Goal: Task Accomplishment & Management: Complete application form

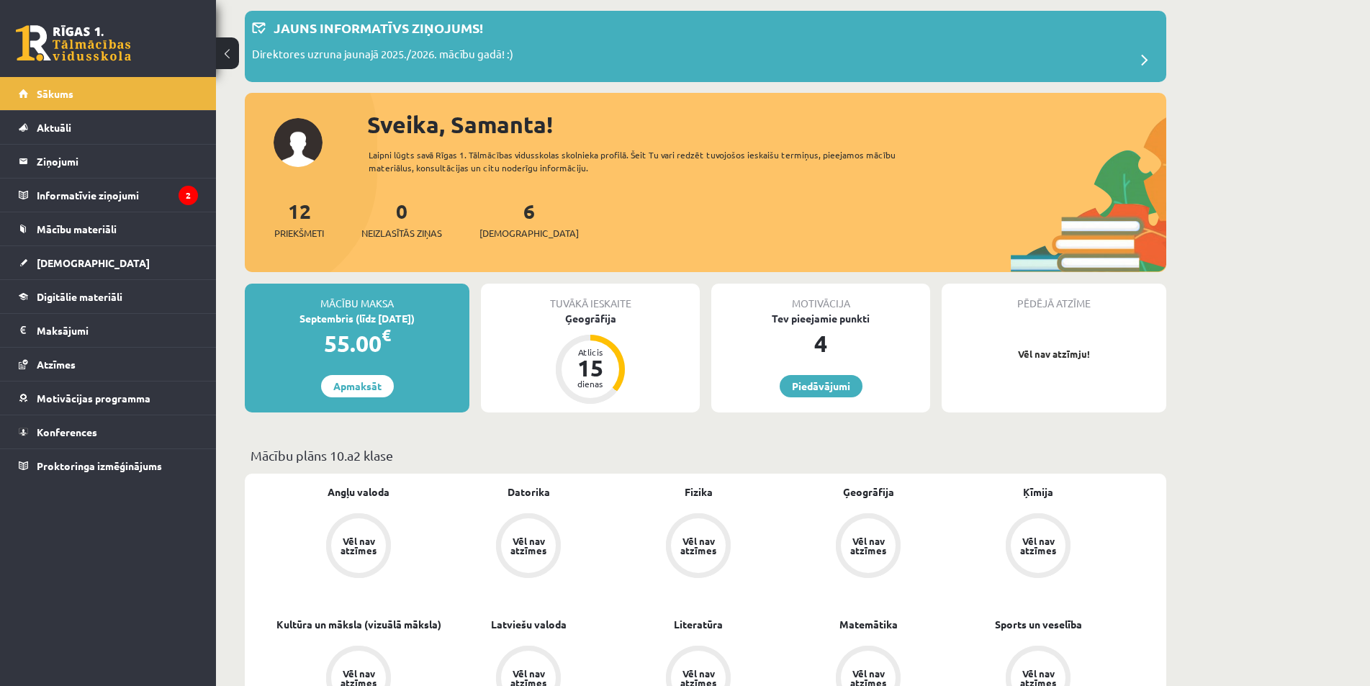
scroll to position [144, 0]
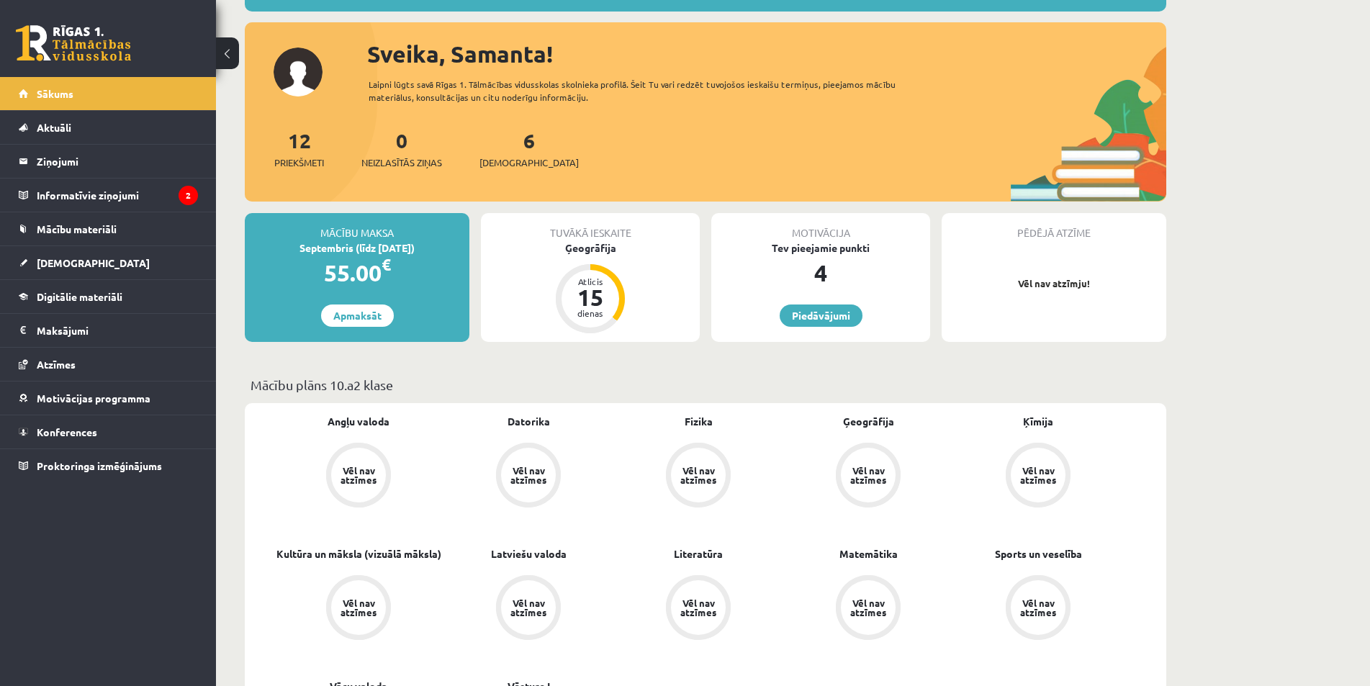
click at [679, 300] on div "Tuvākā ieskaite Ģeogrāfija Atlicis 15 dienas" at bounding box center [590, 277] width 219 height 129
click at [634, 278] on div "Tuvākā ieskaite Ģeogrāfija Atlicis 15 dienas" at bounding box center [590, 277] width 219 height 129
click at [610, 274] on div "Atlicis 15 dienas" at bounding box center [590, 298] width 69 height 69
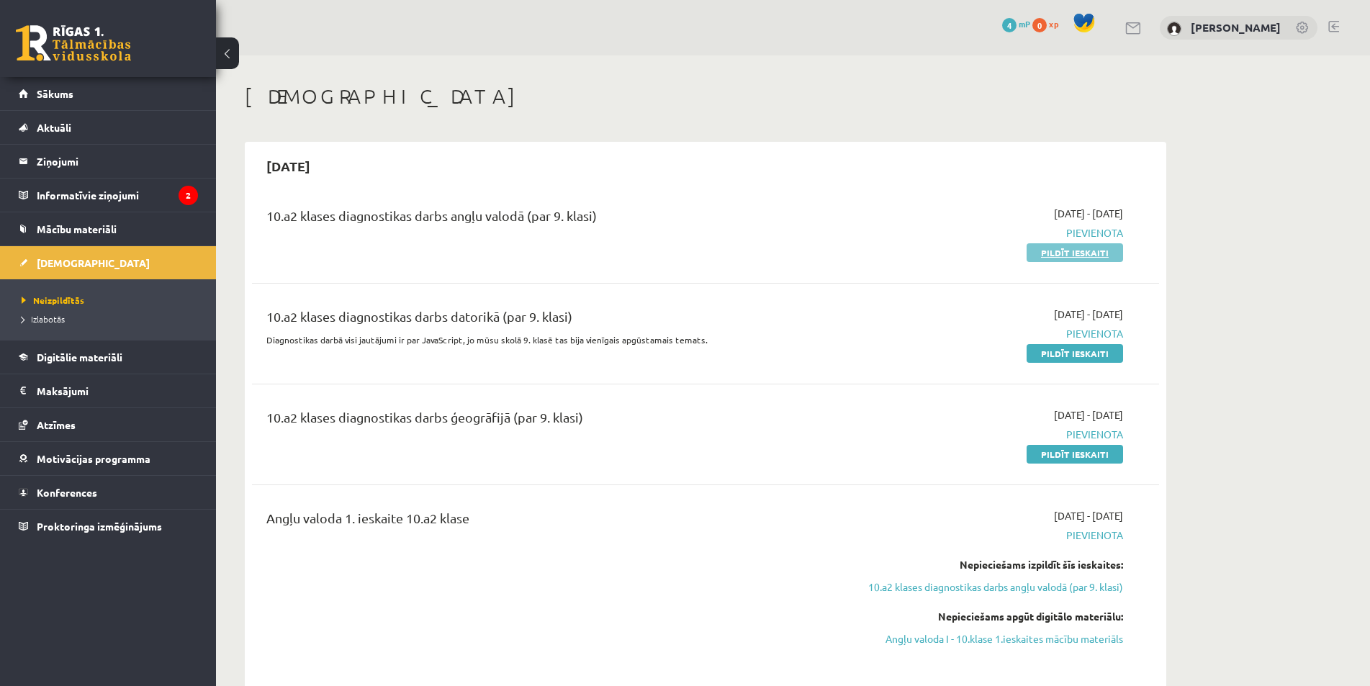
click at [1043, 256] on link "Pildīt ieskaiti" at bounding box center [1075, 252] width 97 height 19
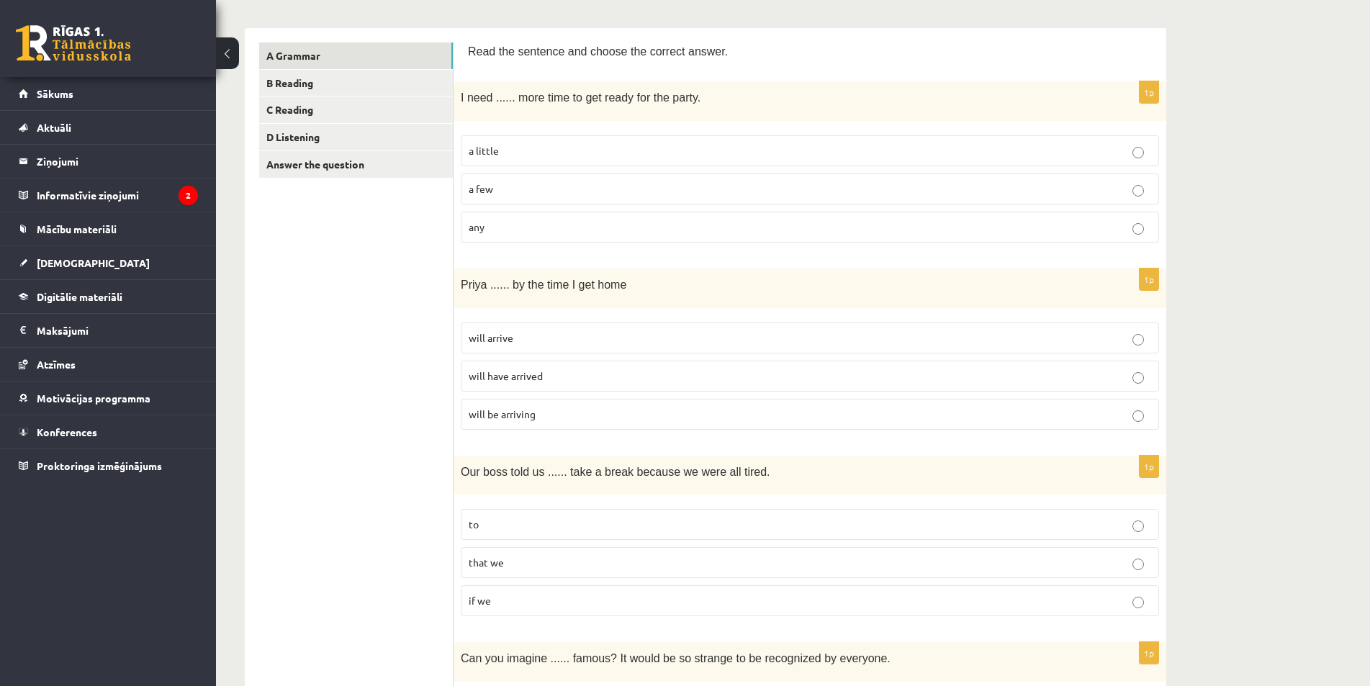
scroll to position [288, 0]
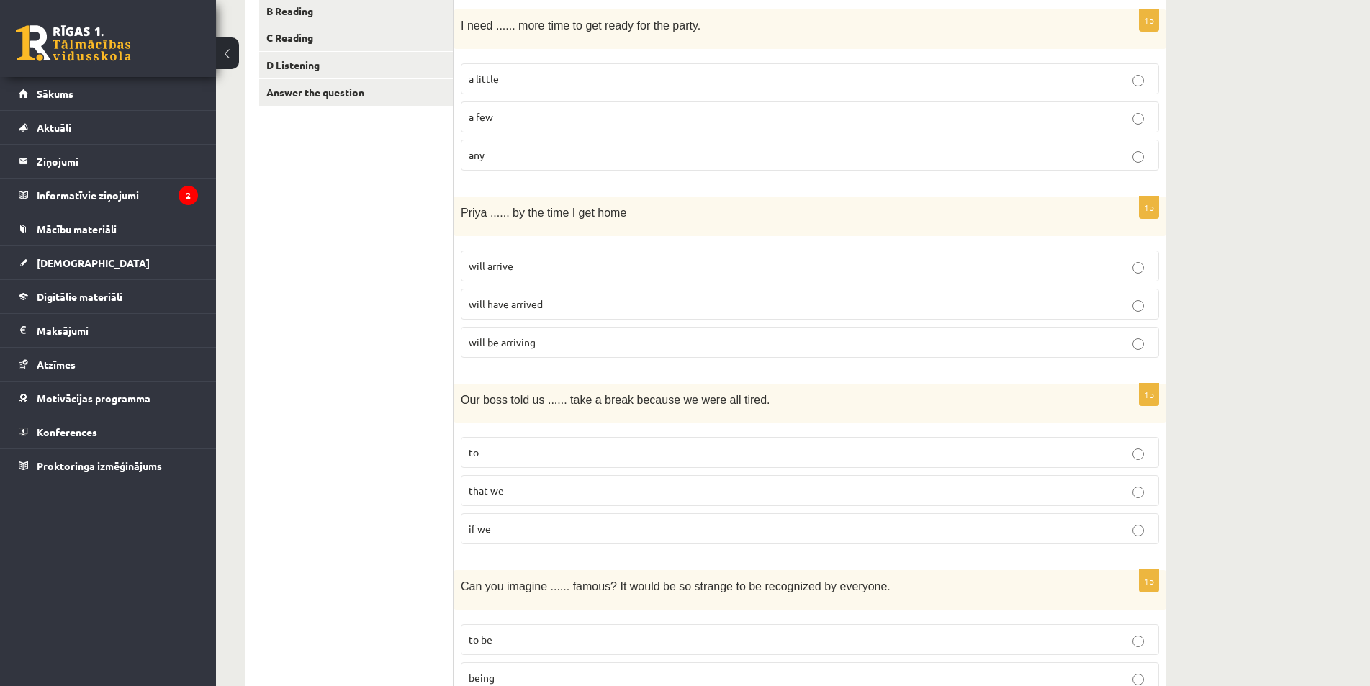
drag, startPoint x: 1144, startPoint y: 307, endPoint x: 1144, endPoint y: 298, distance: 8.6
click at [1144, 299] on p "will have arrived" at bounding box center [810, 304] width 683 height 15
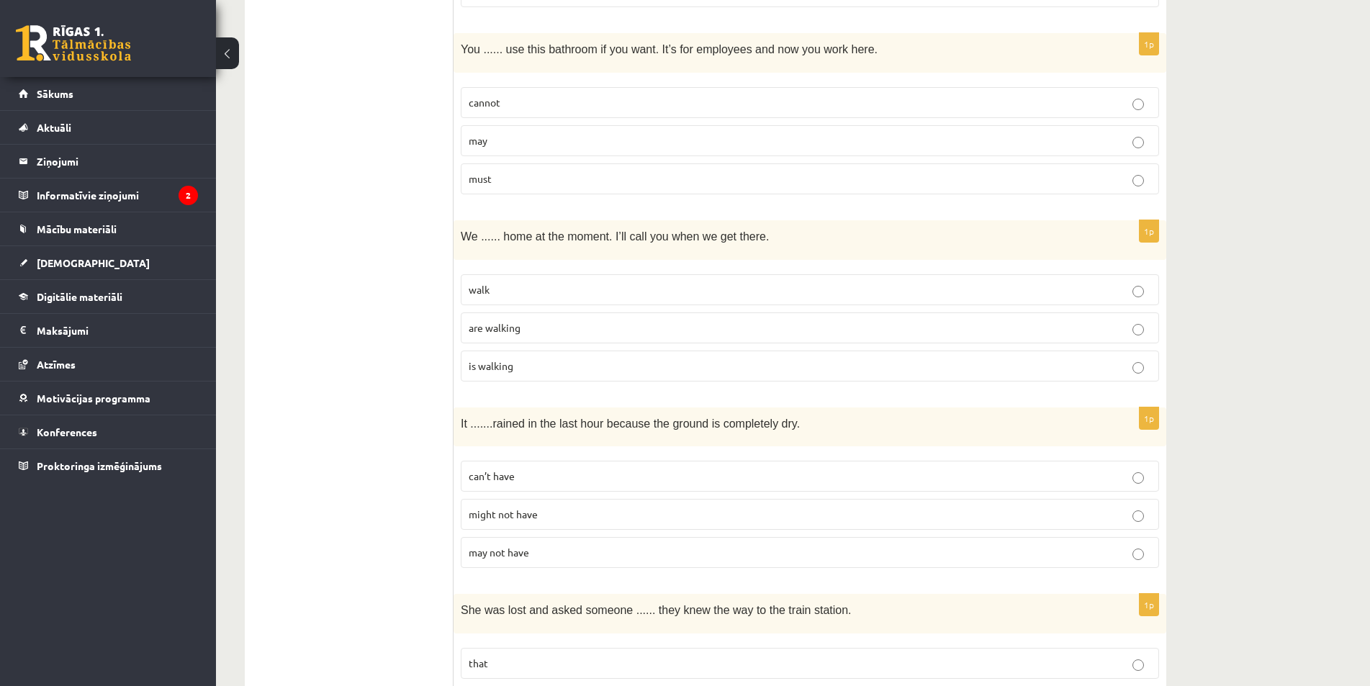
scroll to position [1224, 0]
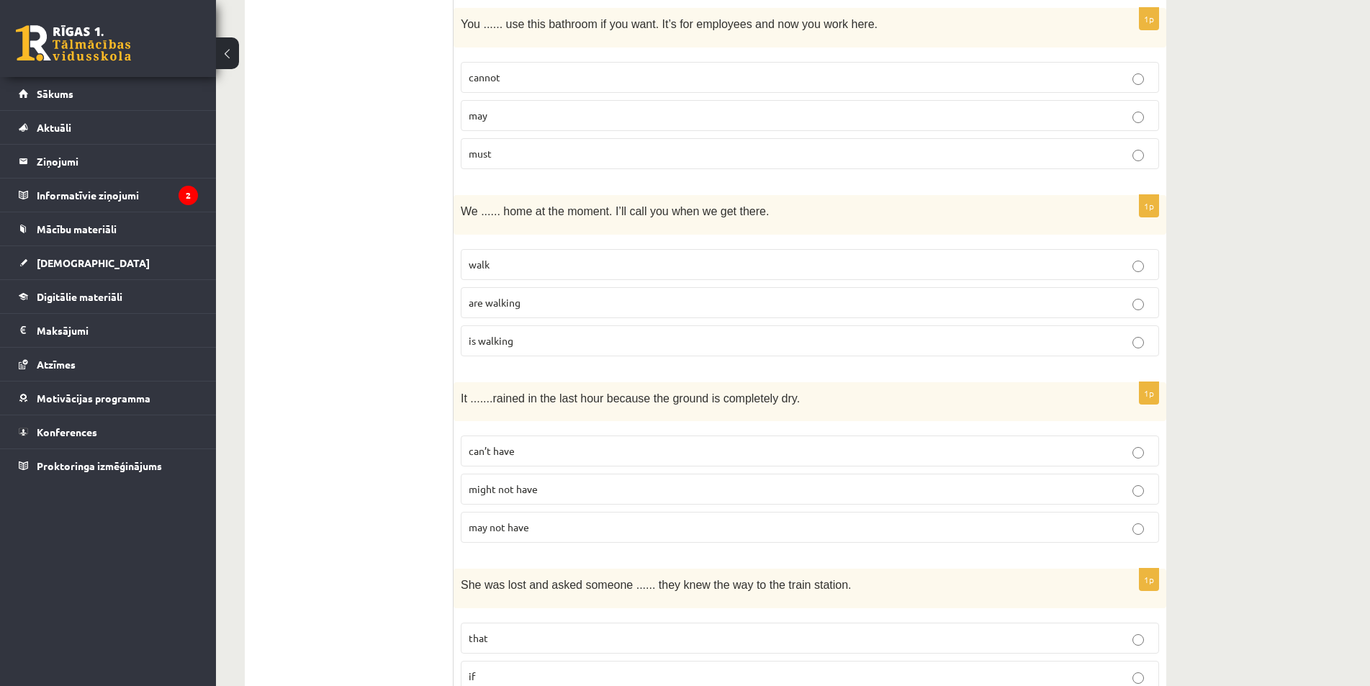
click at [1146, 448] on p "can’t have" at bounding box center [810, 451] width 683 height 15
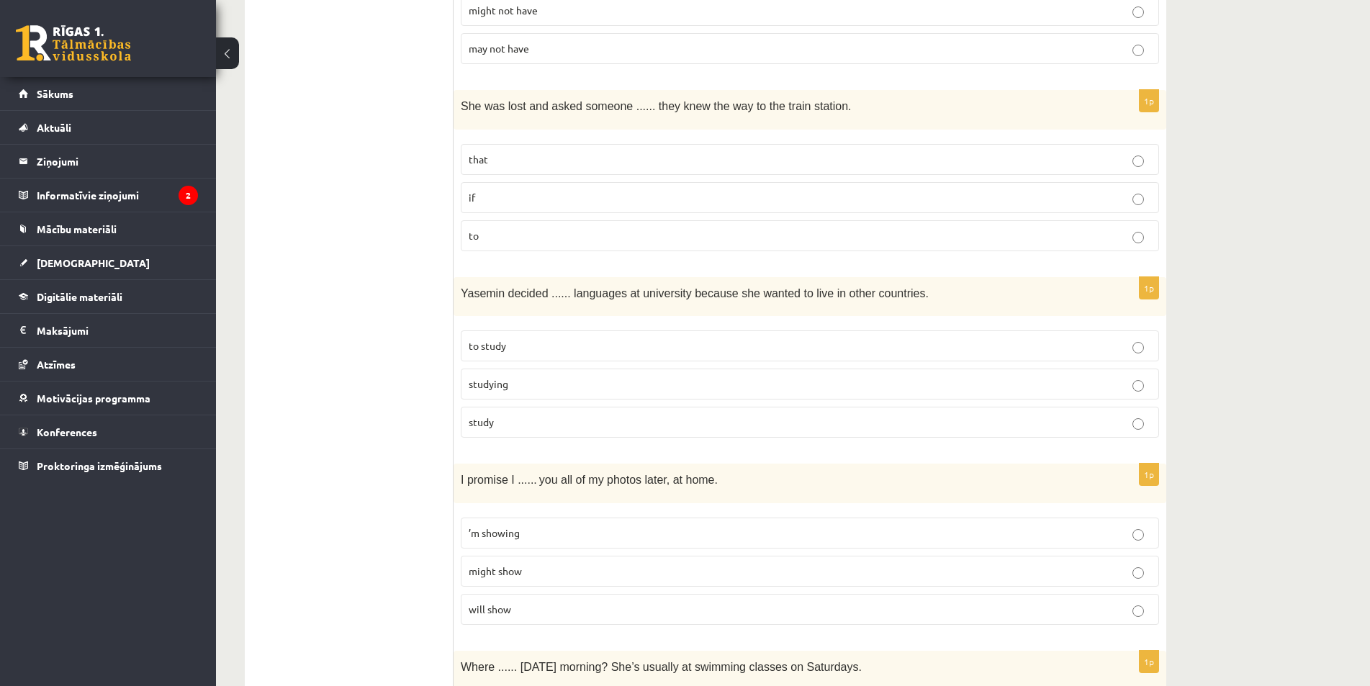
scroll to position [1728, 0]
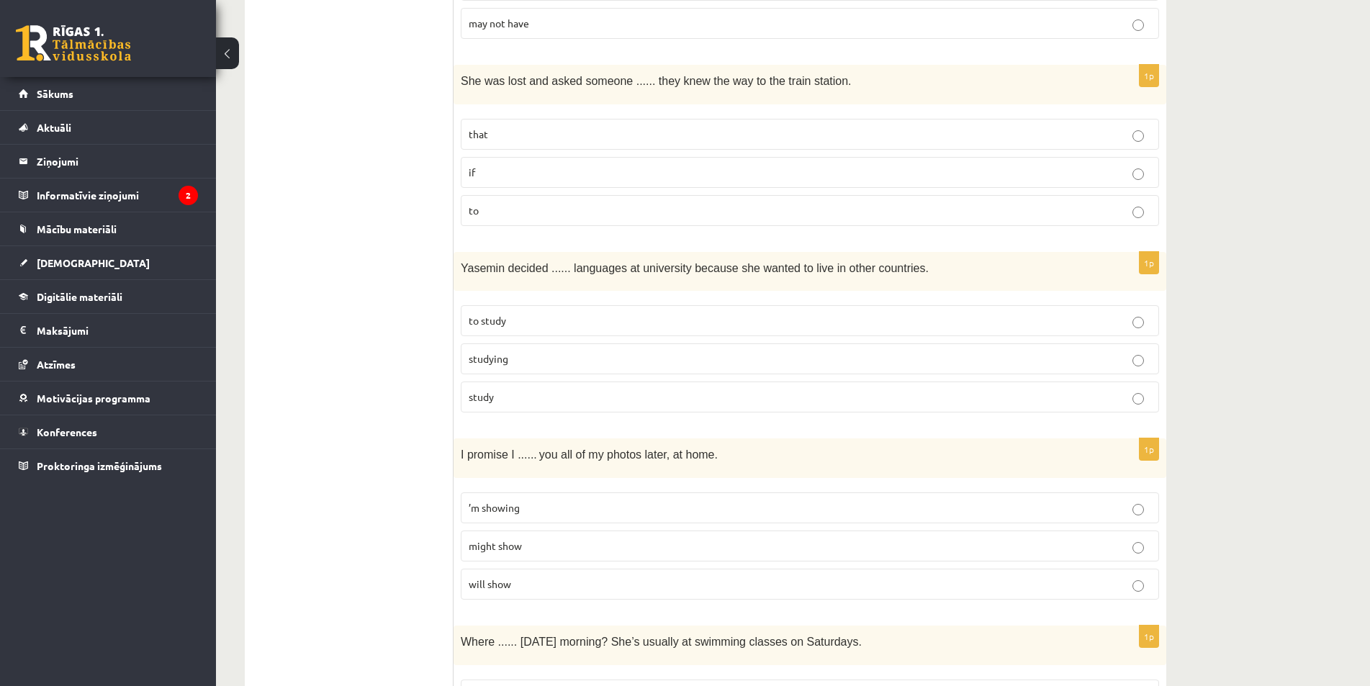
click at [1150, 328] on p "to study" at bounding box center [810, 320] width 683 height 15
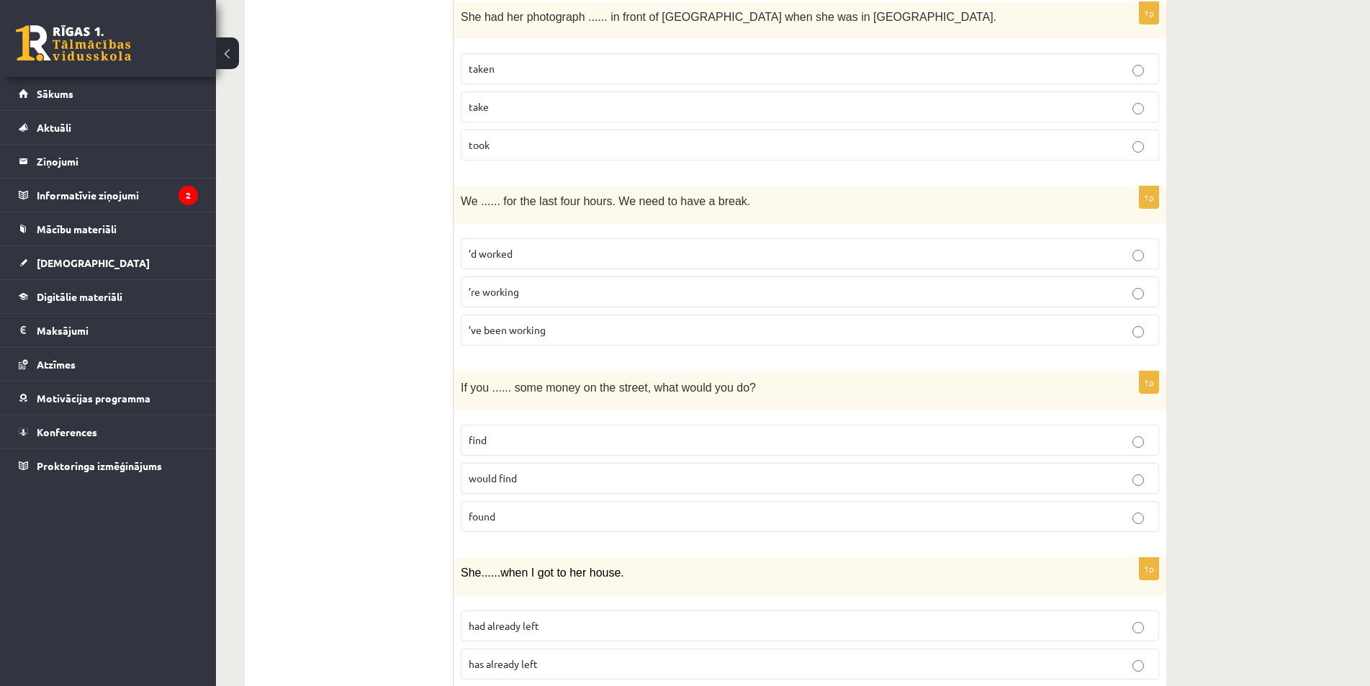
scroll to position [2798, 0]
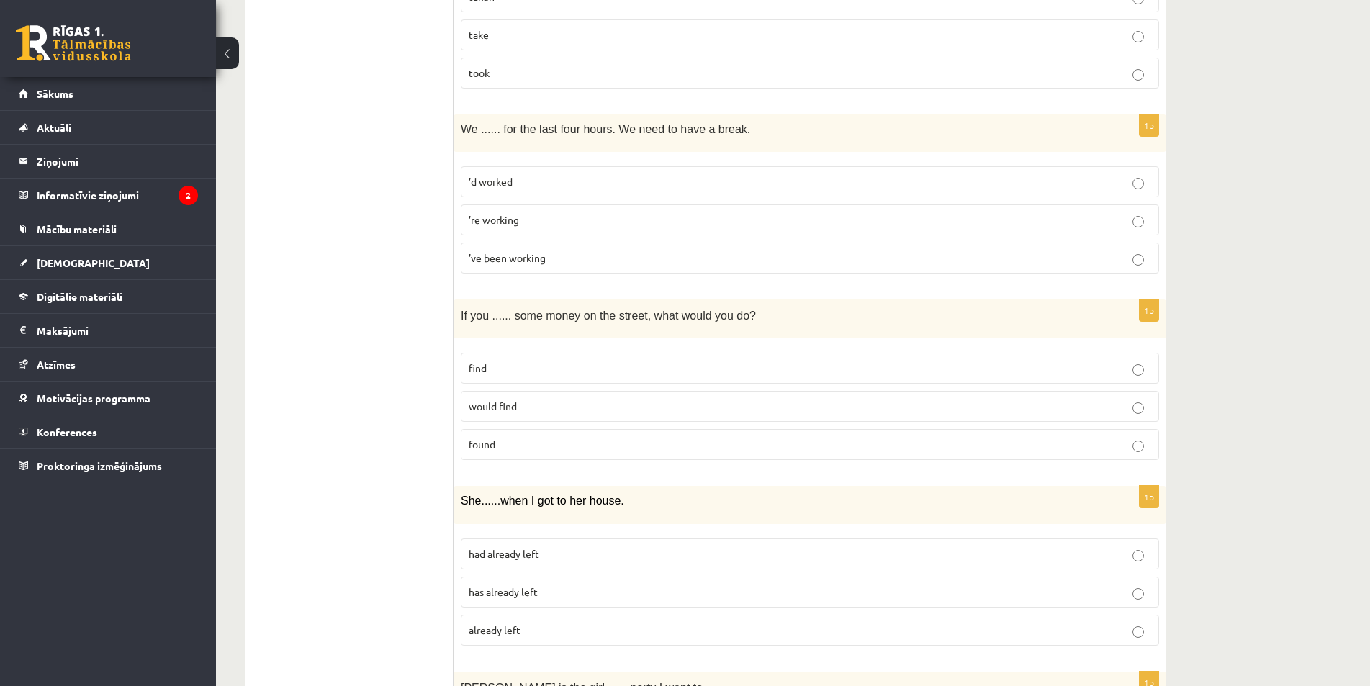
click at [1134, 402] on label "would find" at bounding box center [810, 406] width 699 height 31
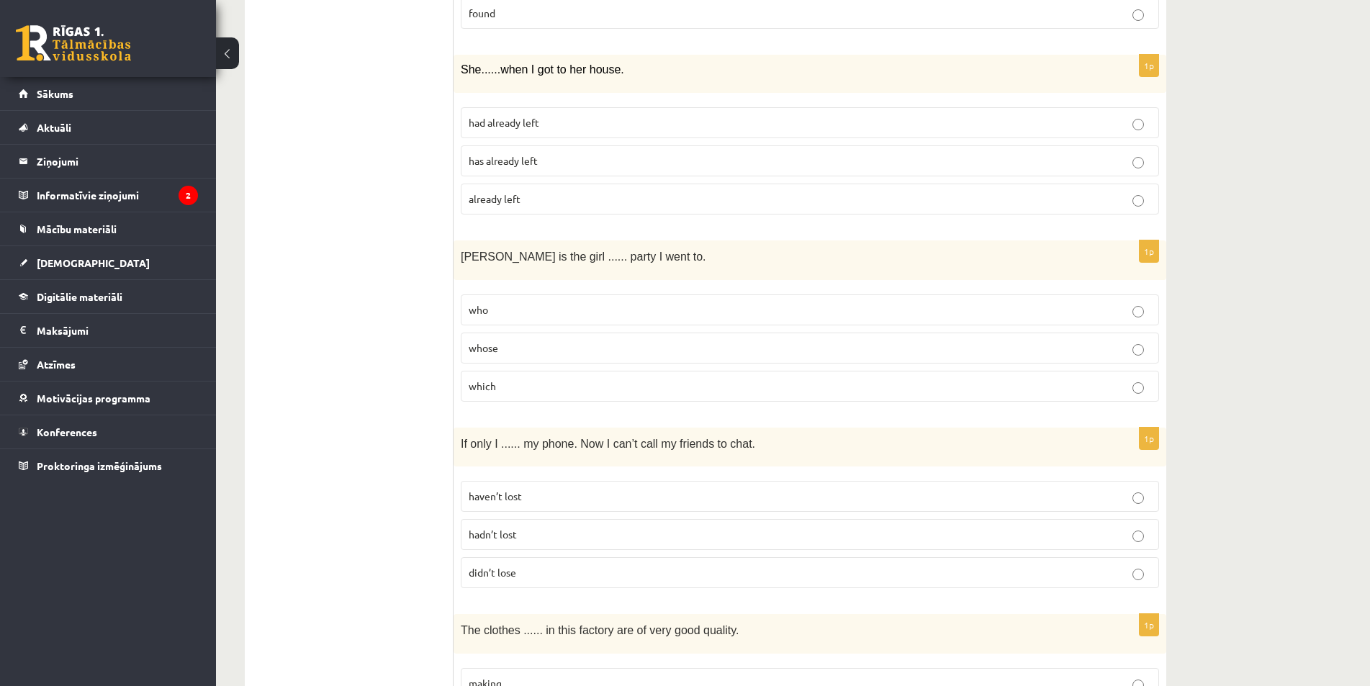
scroll to position [3230, 0]
click at [1130, 349] on p "whose" at bounding box center [810, 347] width 683 height 15
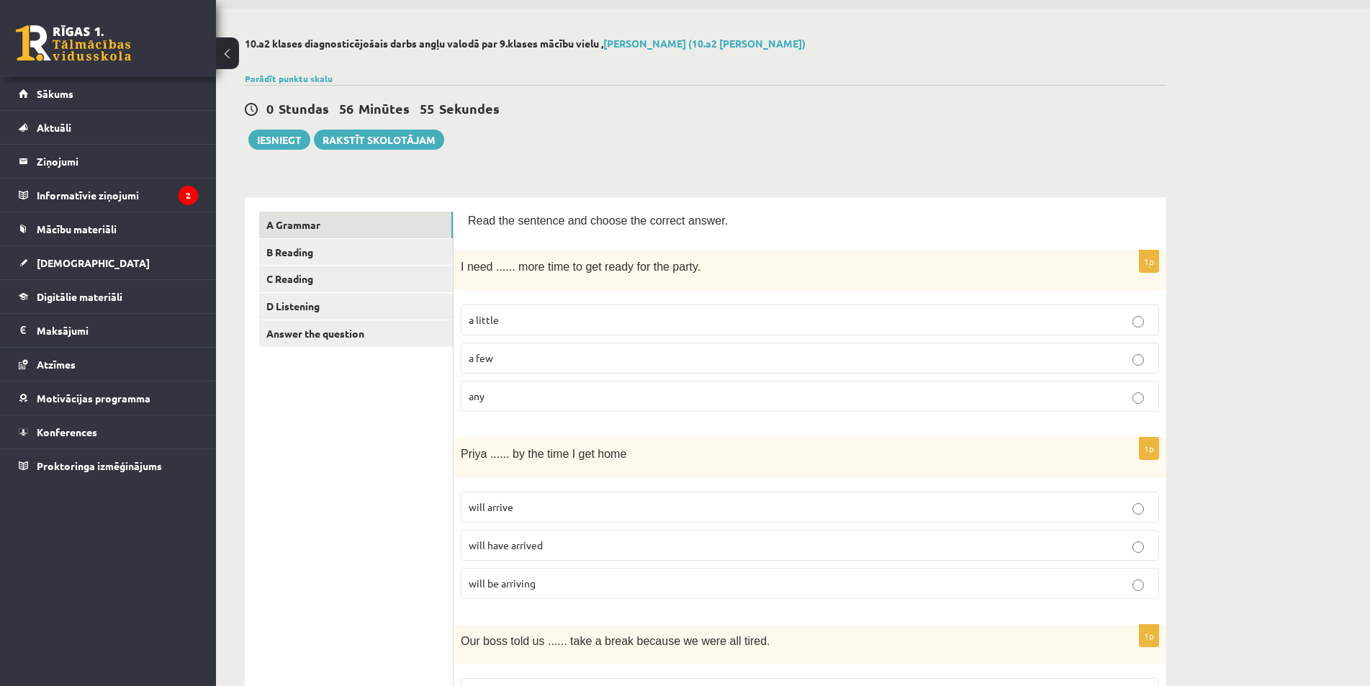
scroll to position [72, 0]
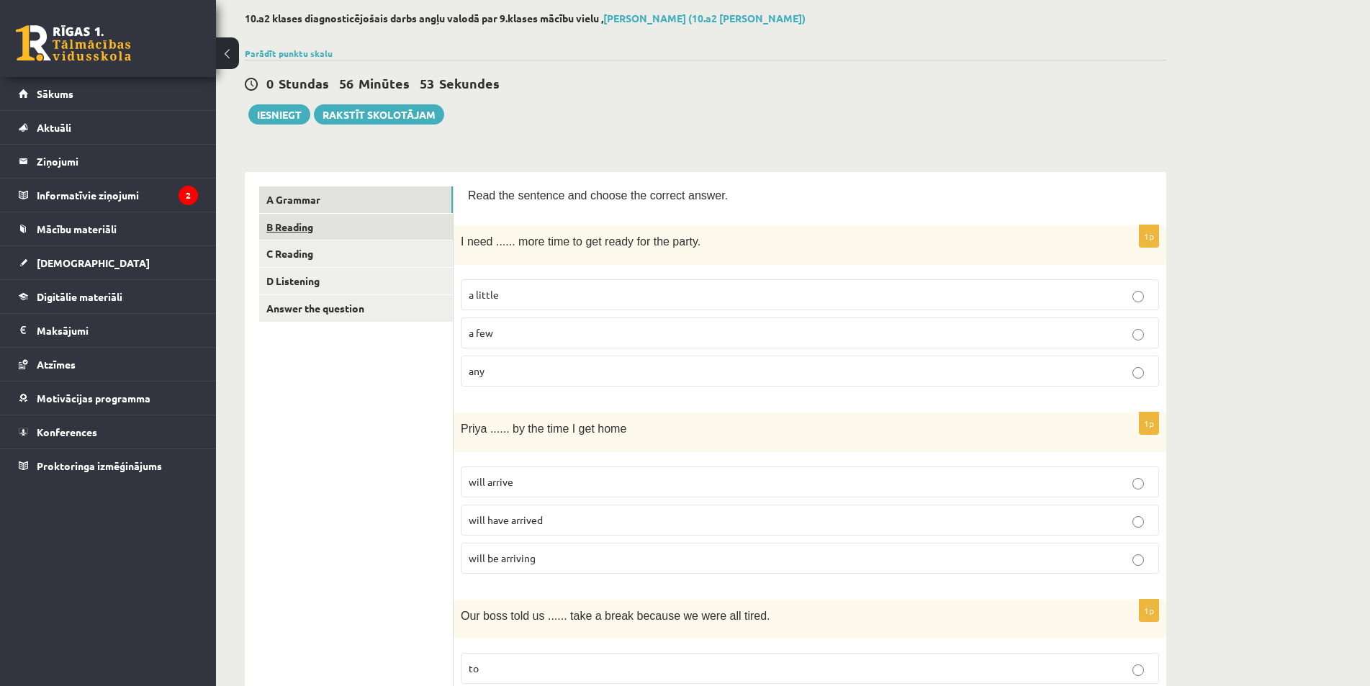
click at [332, 230] on link "B Reading" at bounding box center [356, 227] width 194 height 27
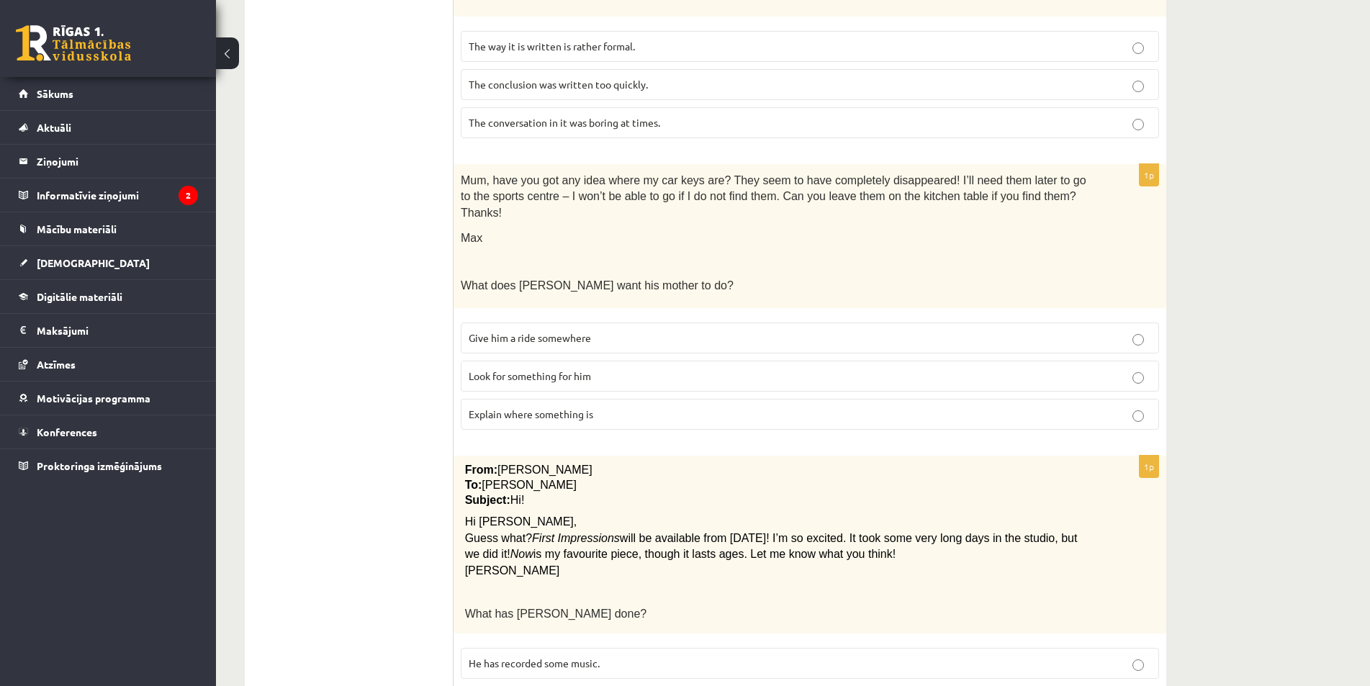
scroll to position [1334, 0]
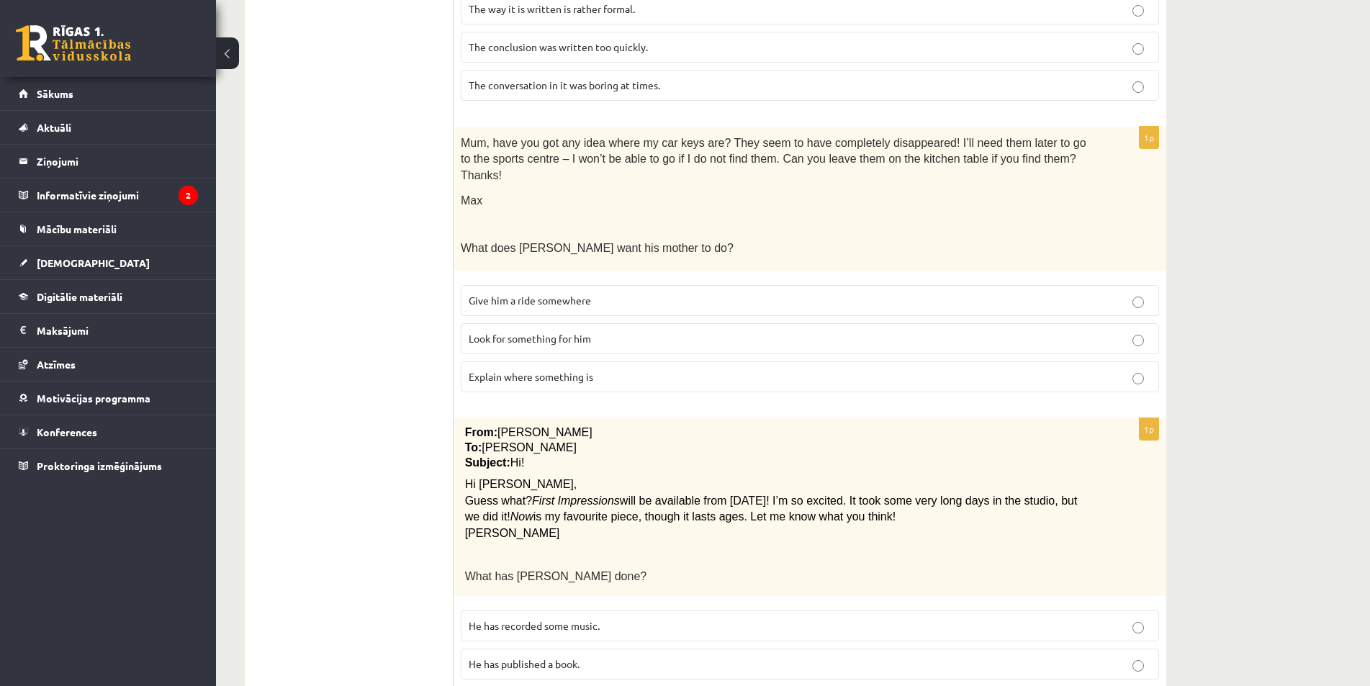
click at [1146, 619] on p "He has recorded some music." at bounding box center [810, 626] width 683 height 15
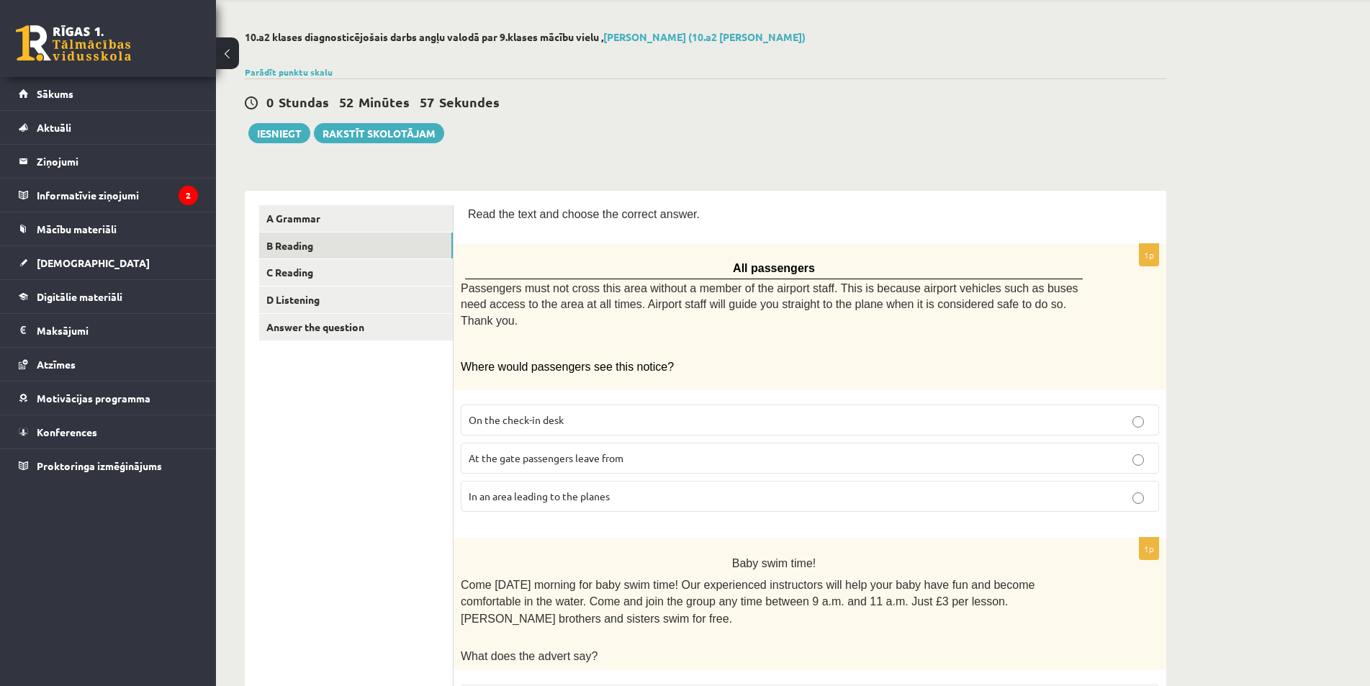
scroll to position [0, 0]
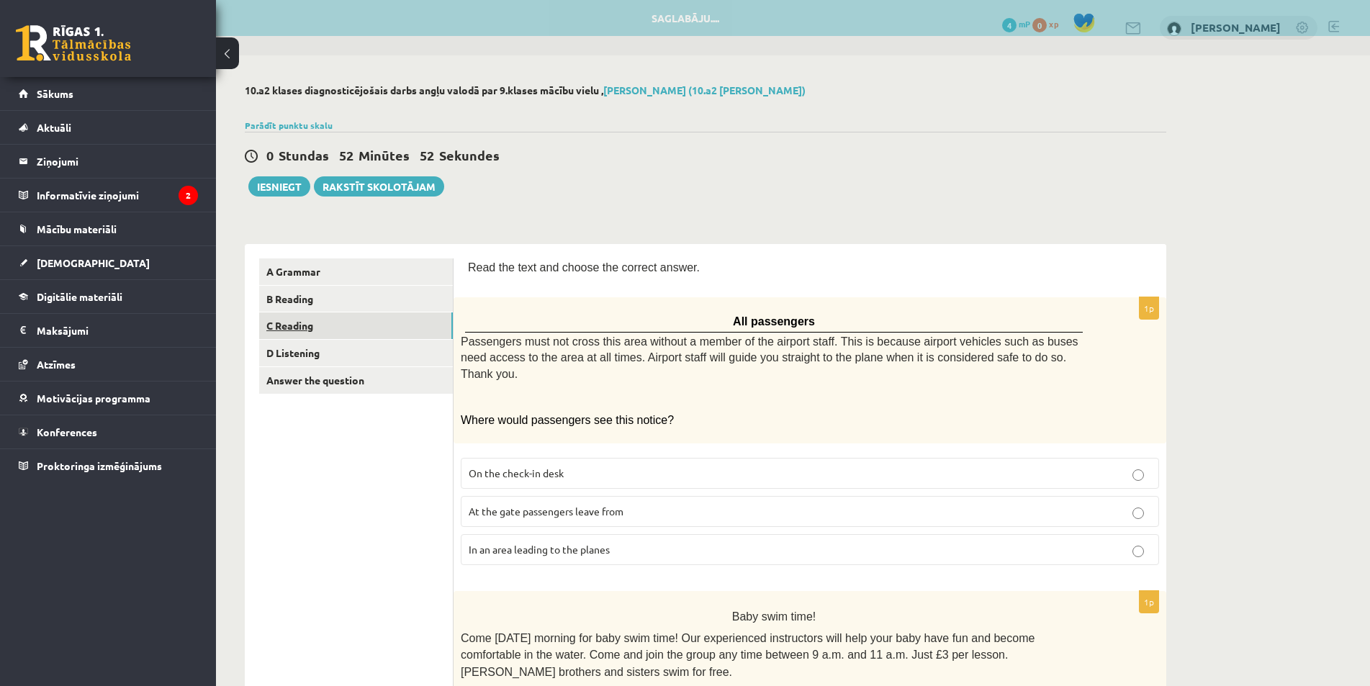
click at [342, 327] on link "C Reading" at bounding box center [356, 326] width 194 height 27
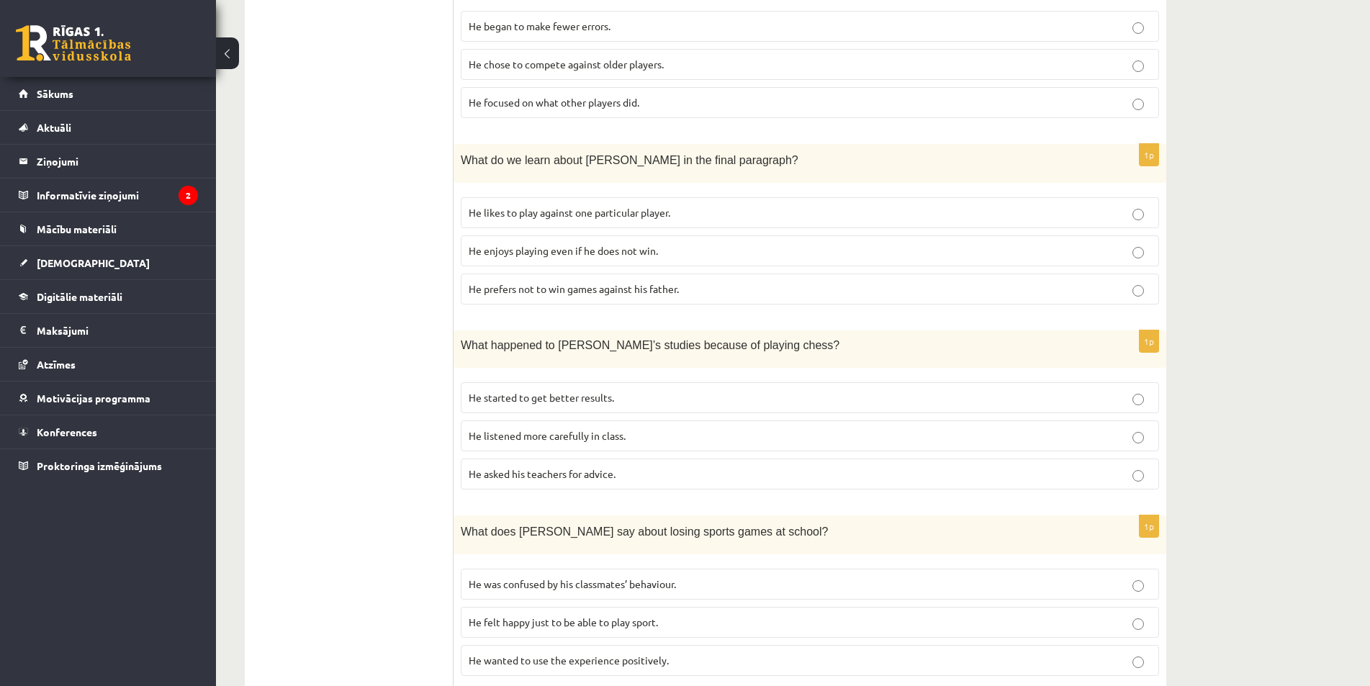
scroll to position [720, 0]
click at [1136, 389] on p "He started to get better results." at bounding box center [810, 396] width 683 height 15
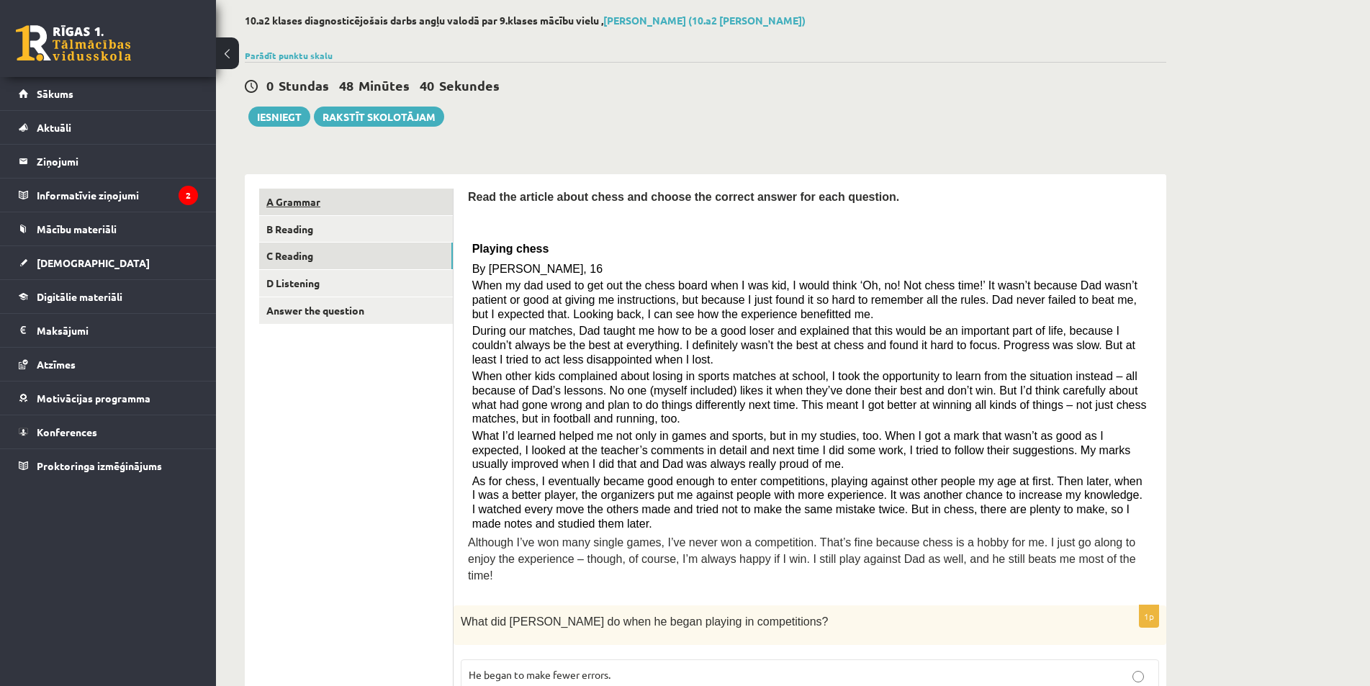
scroll to position [0, 0]
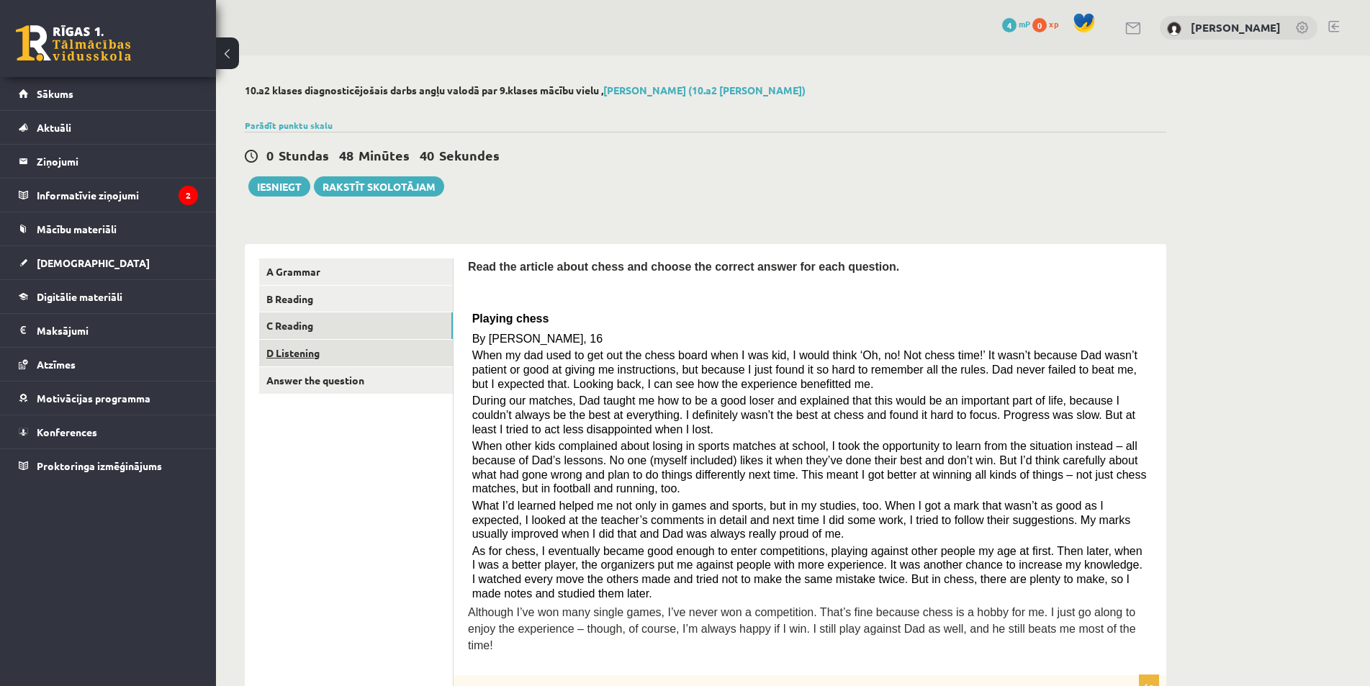
click at [300, 341] on link "D Listening" at bounding box center [356, 353] width 194 height 27
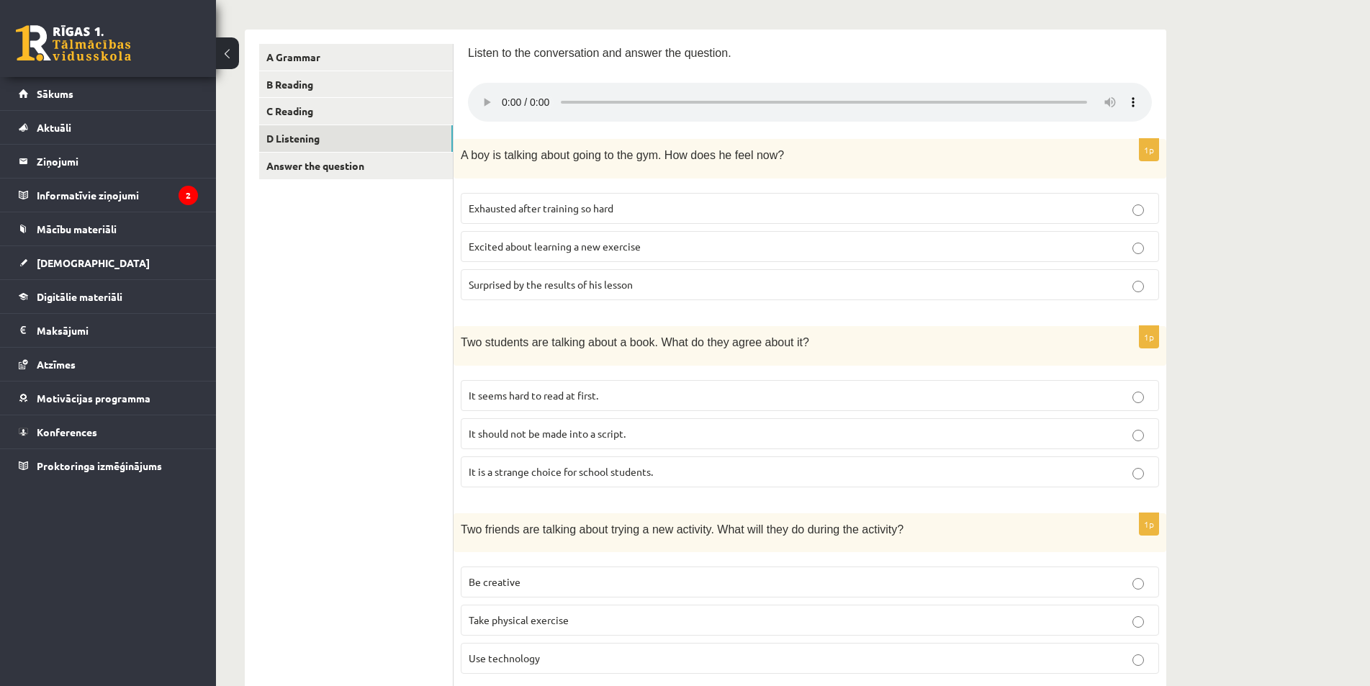
scroll to position [216, 0]
click at [285, 161] on link "Answer the question" at bounding box center [356, 164] width 194 height 27
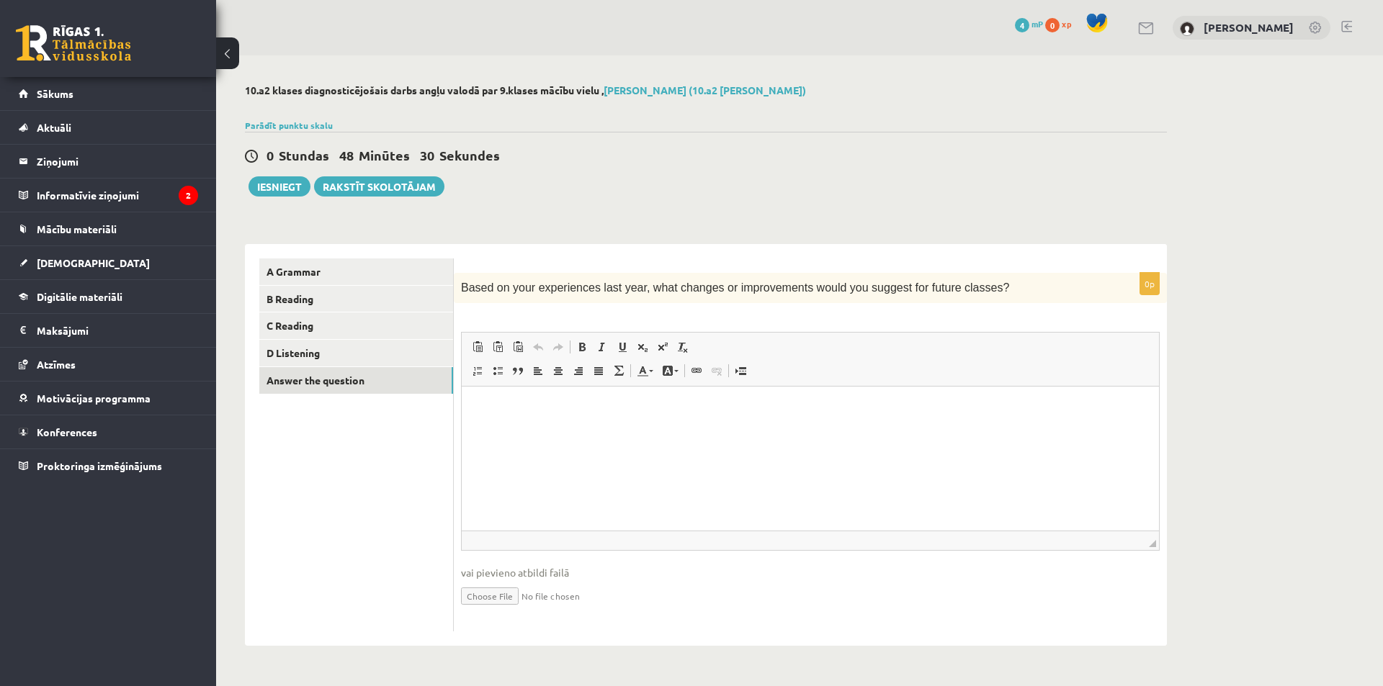
scroll to position [0, 0]
click at [359, 349] on link "D Listening" at bounding box center [356, 353] width 194 height 27
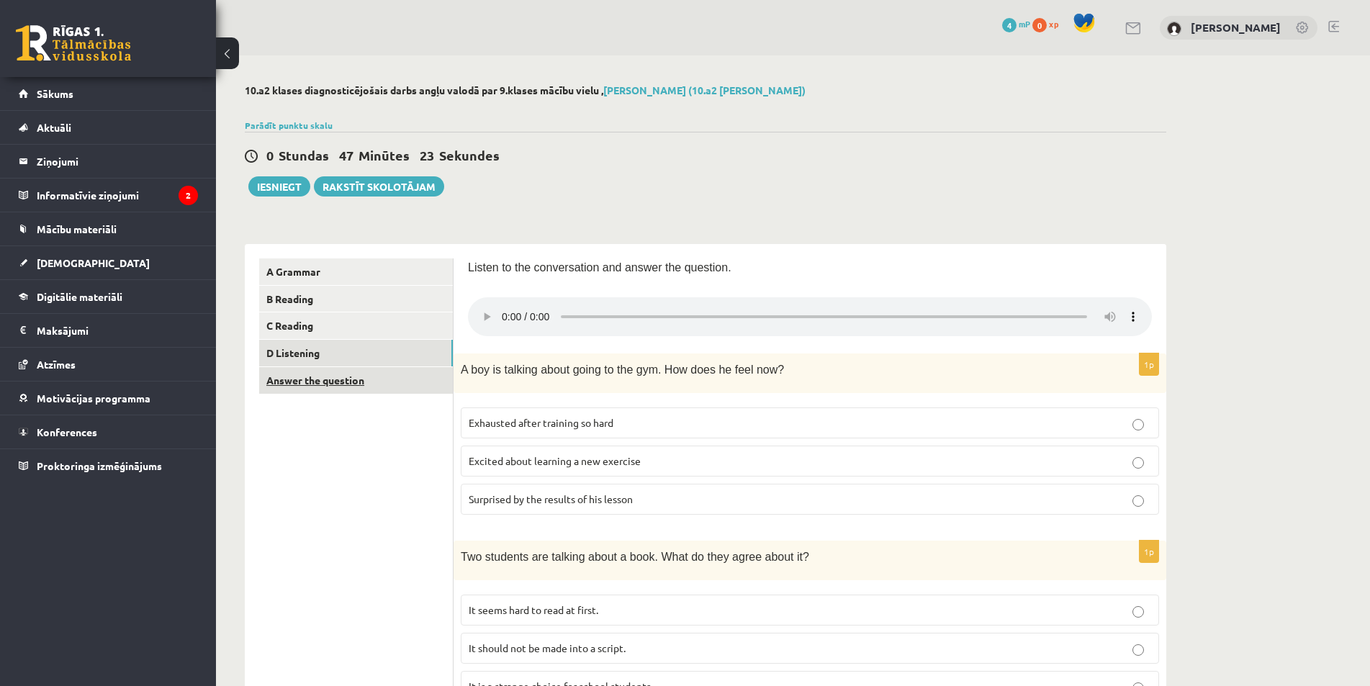
click at [360, 387] on link "Answer the question" at bounding box center [356, 380] width 194 height 27
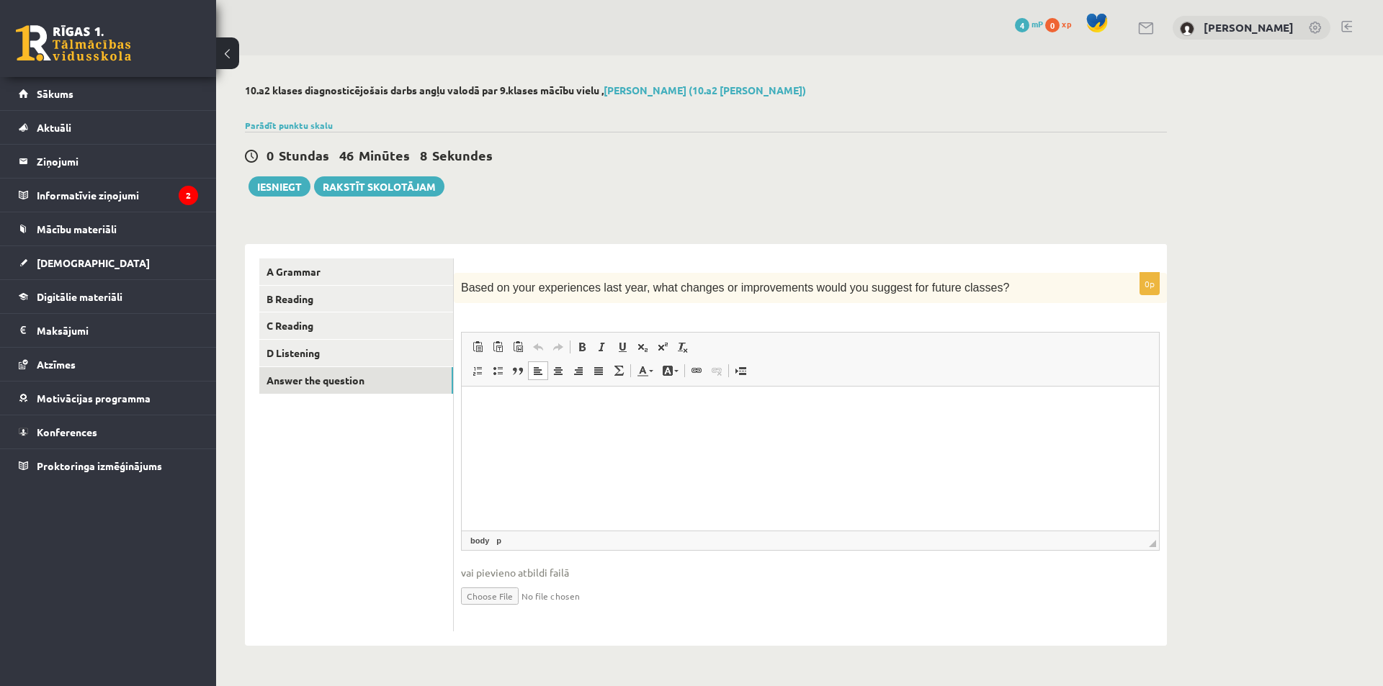
click at [541, 415] on p "Bagātinātā teksta redaktors, wiswyg-editor-user-answer-47363823169700" at bounding box center [810, 408] width 668 height 15
drag, startPoint x: 828, startPoint y: 411, endPoint x: 800, endPoint y: 412, distance: 28.1
click at [800, 412] on p "**********" at bounding box center [810, 408] width 668 height 15
click at [830, 407] on p "**********" at bounding box center [810, 408] width 668 height 15
click at [920, 413] on p "**********" at bounding box center [810, 408] width 668 height 15
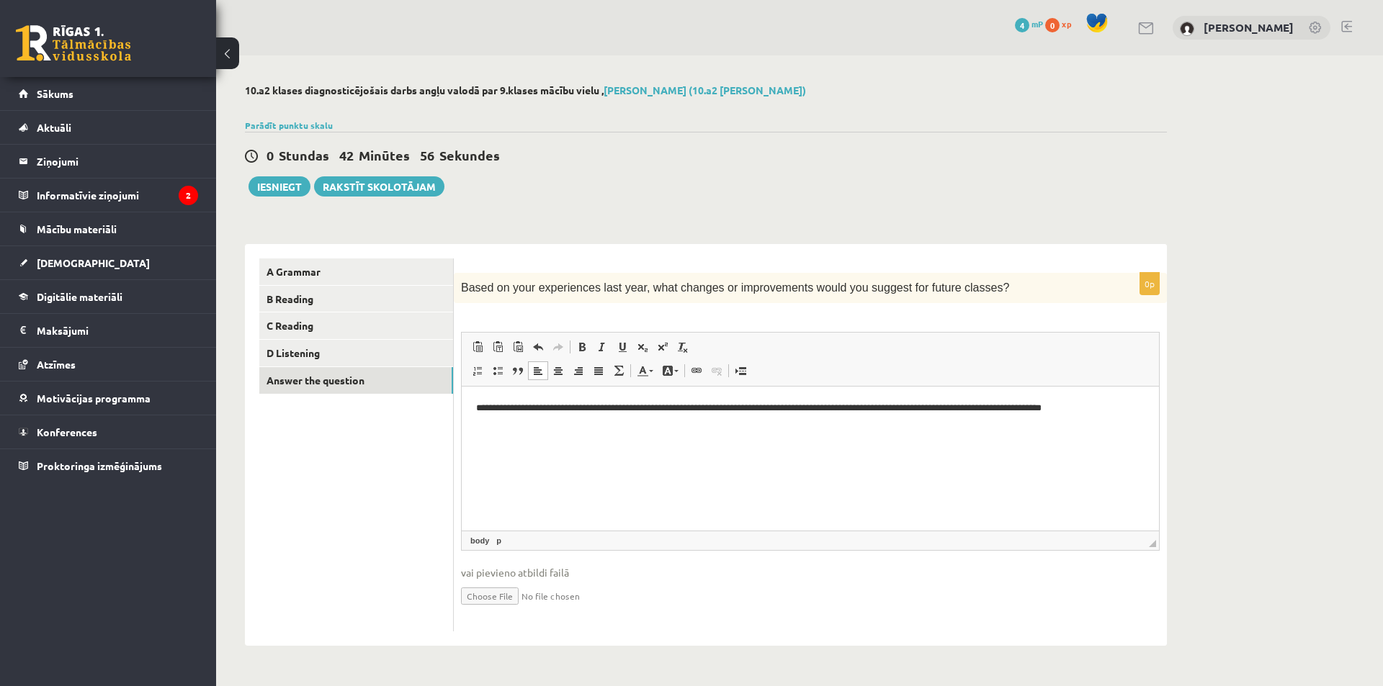
click at [1121, 410] on p "**********" at bounding box center [810, 408] width 668 height 15
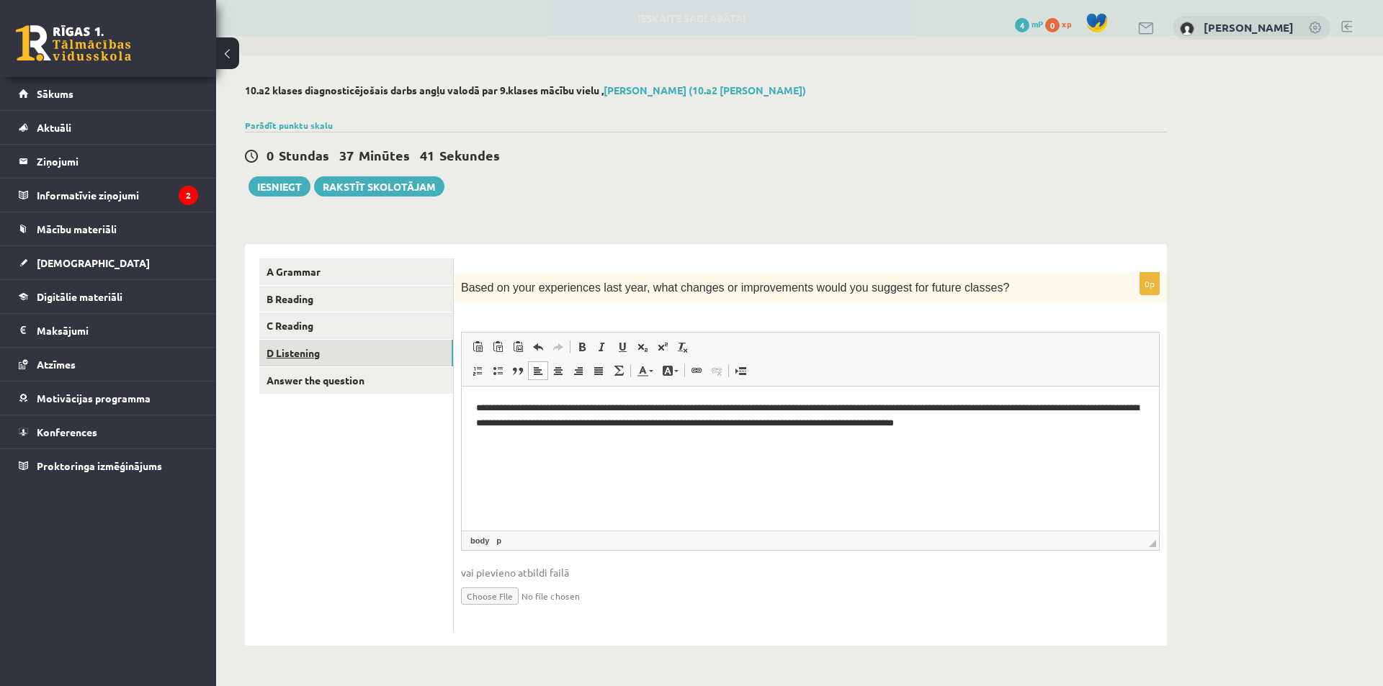
click at [308, 351] on link "D Listening" at bounding box center [356, 353] width 194 height 27
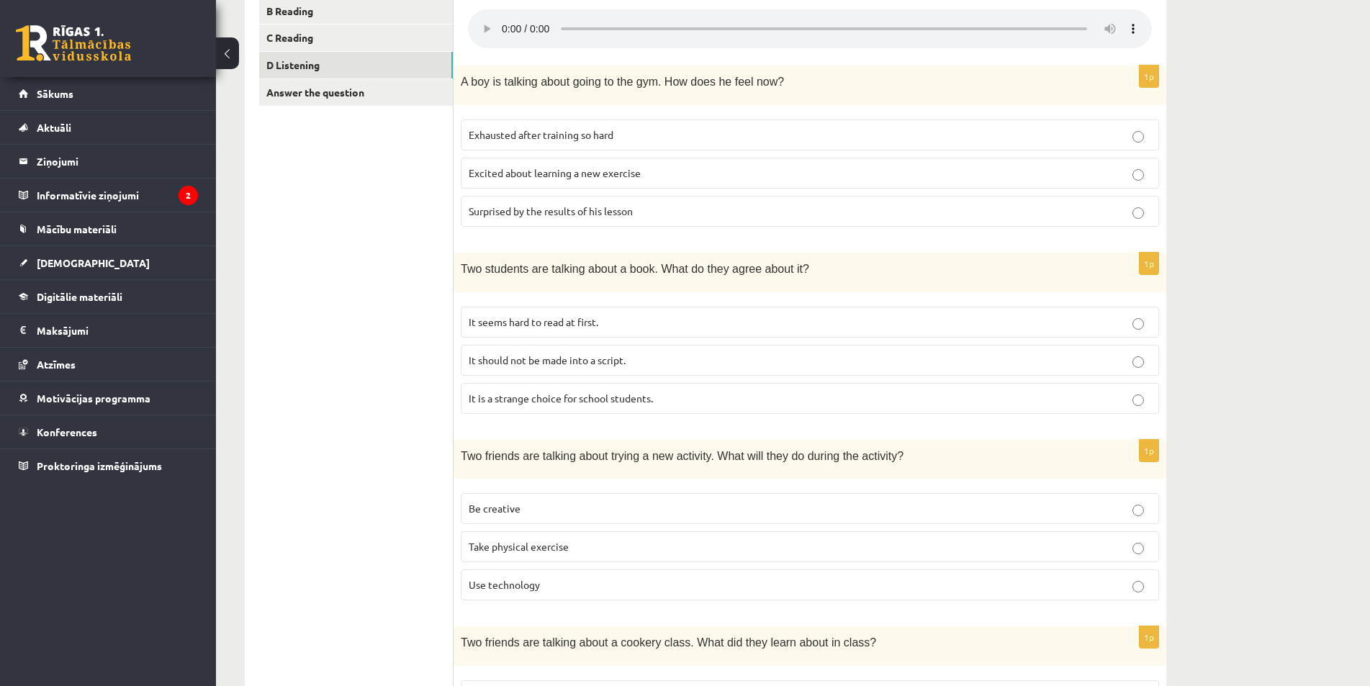
scroll to position [244, 0]
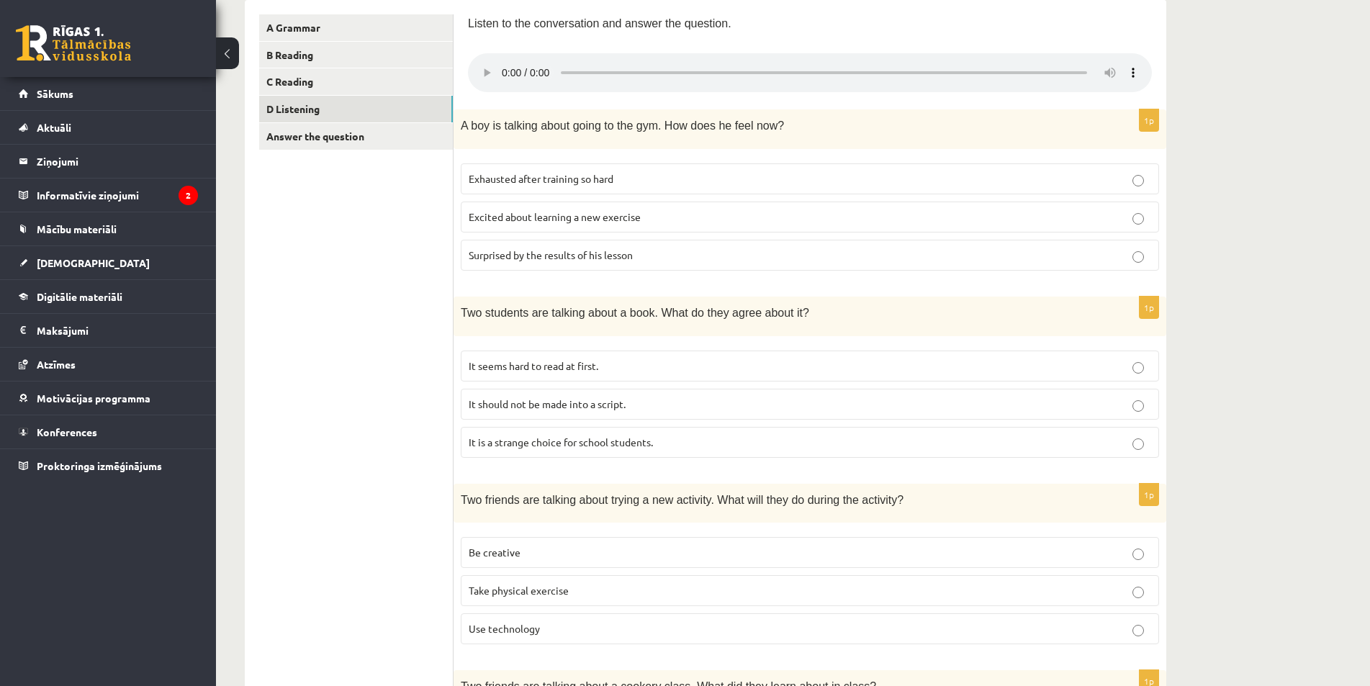
click at [1147, 220] on p "Excited about learning a new exercise" at bounding box center [810, 217] width 683 height 15
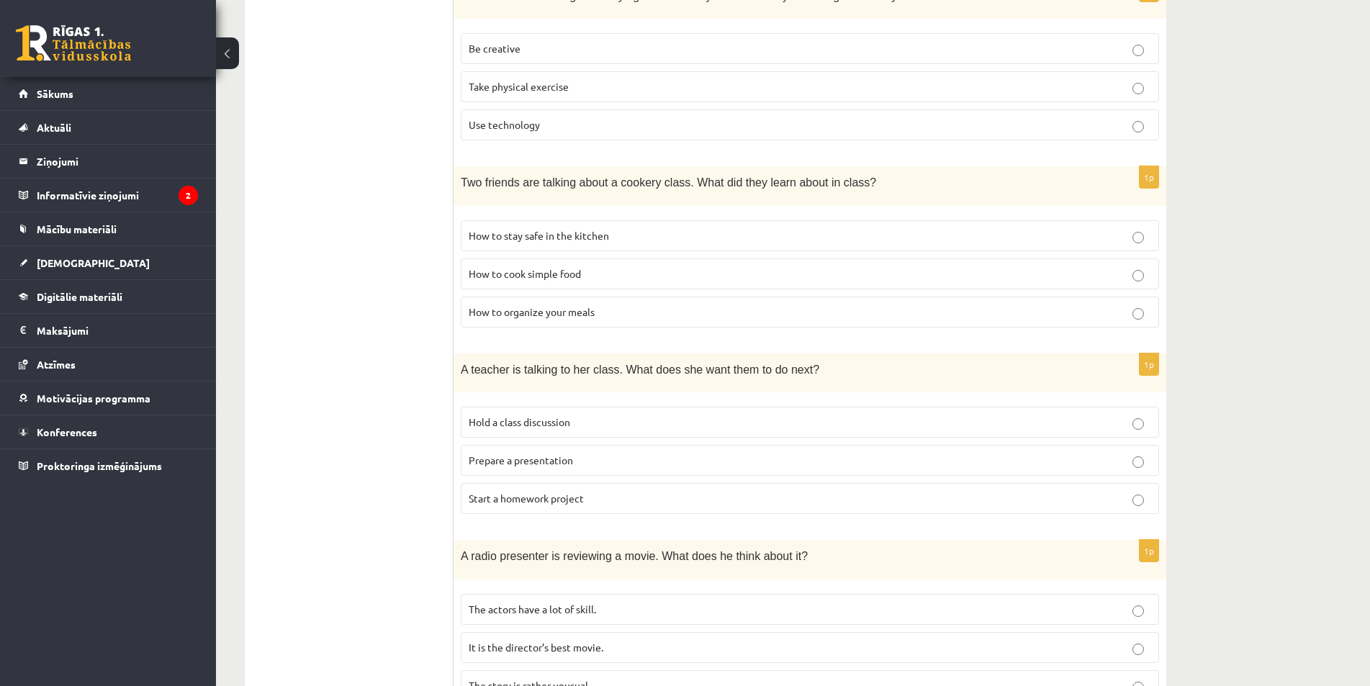
scroll to position [820, 0]
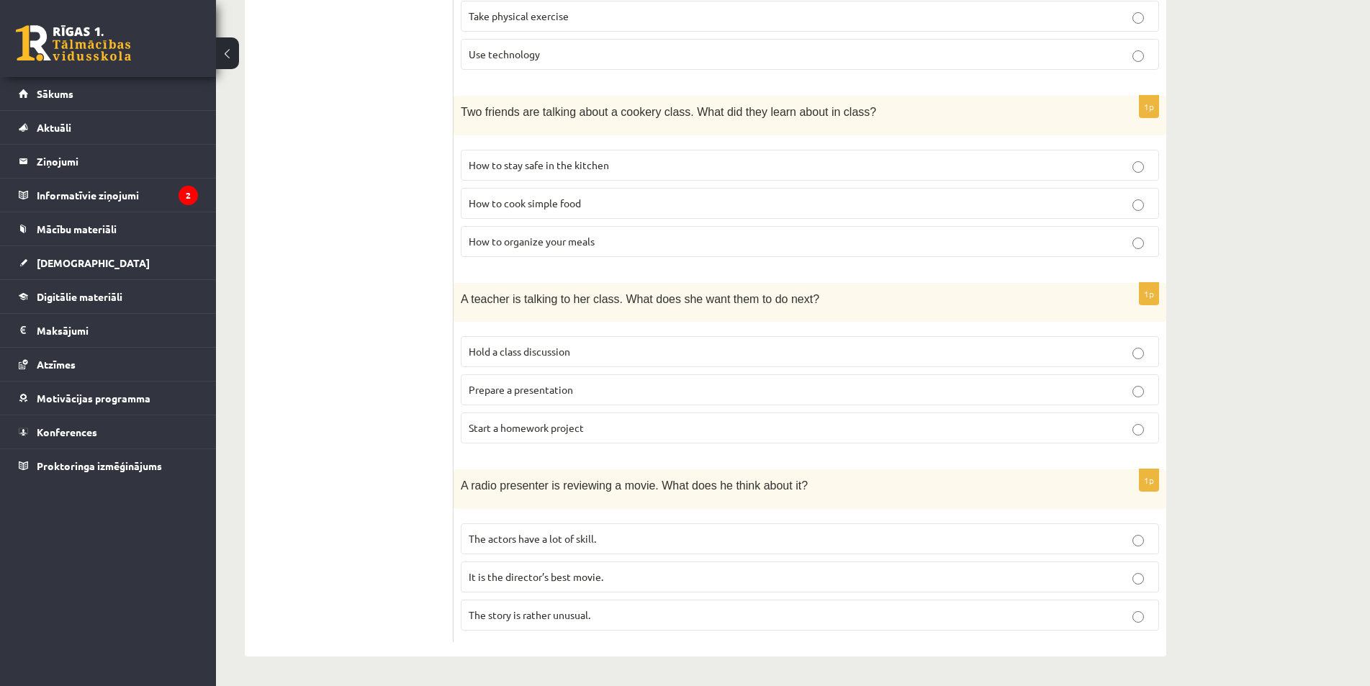
click at [1132, 351] on p "Hold a class discussion" at bounding box center [810, 351] width 683 height 15
click at [1141, 384] on p "Prepare a presentation" at bounding box center [810, 389] width 683 height 15
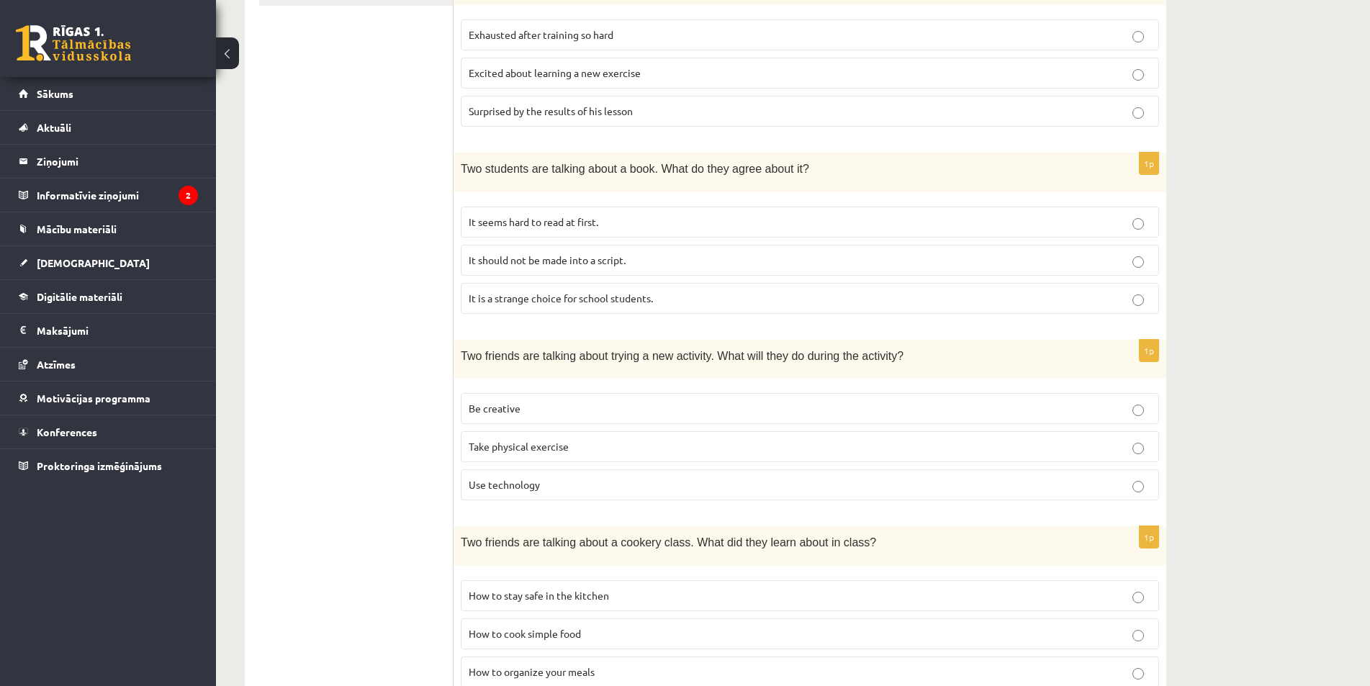
scroll to position [460, 0]
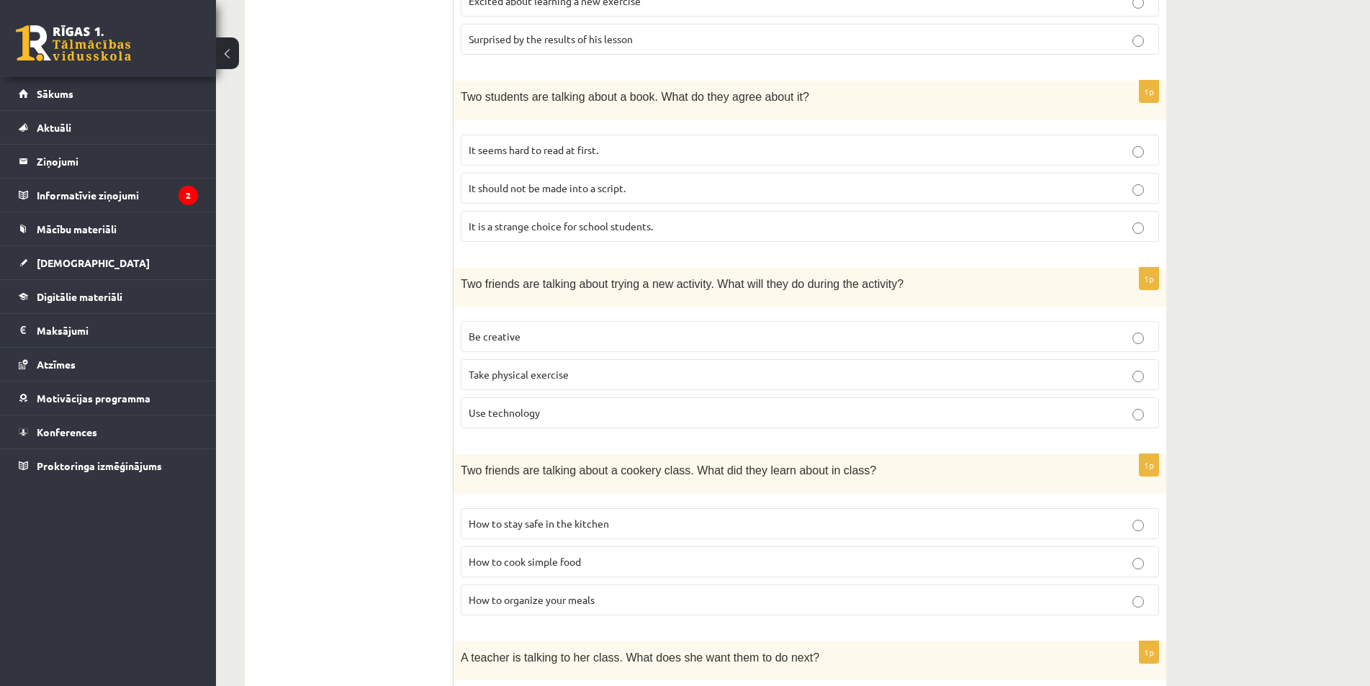
click at [1147, 338] on p "Be creative" at bounding box center [810, 336] width 683 height 15
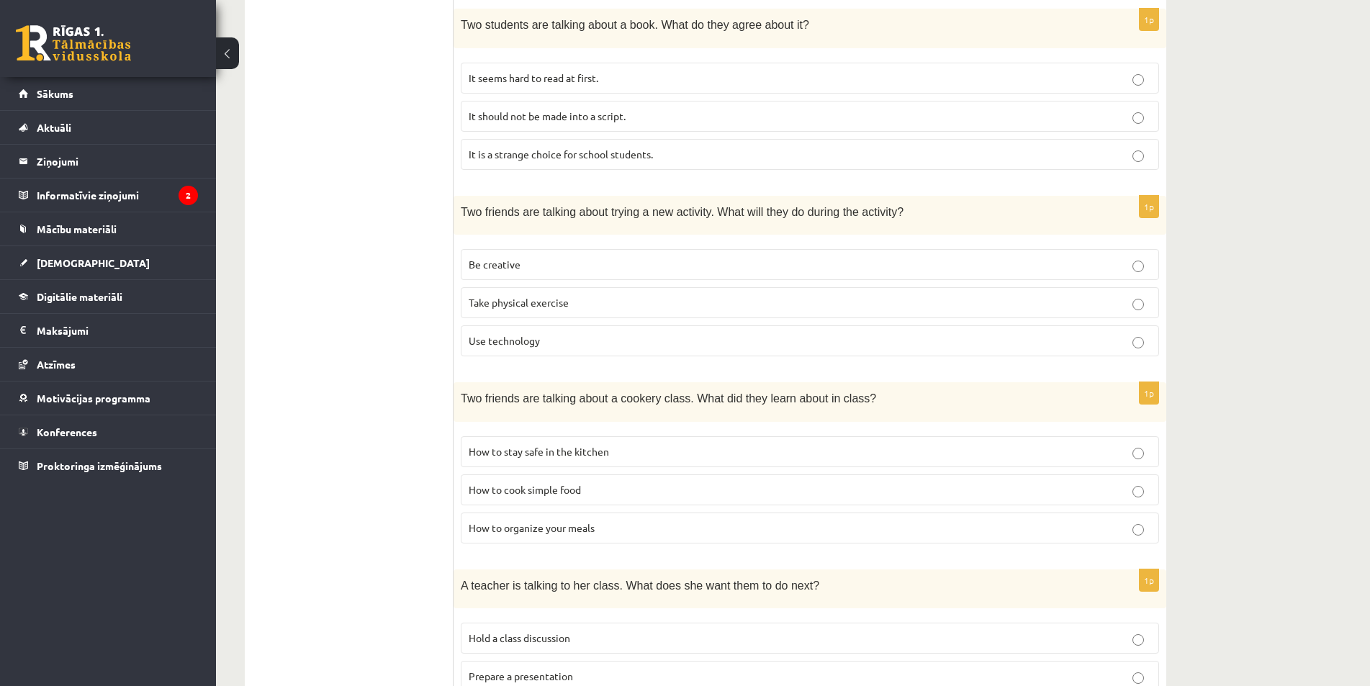
click at [1130, 487] on p "How to cook simple food" at bounding box center [810, 490] width 683 height 15
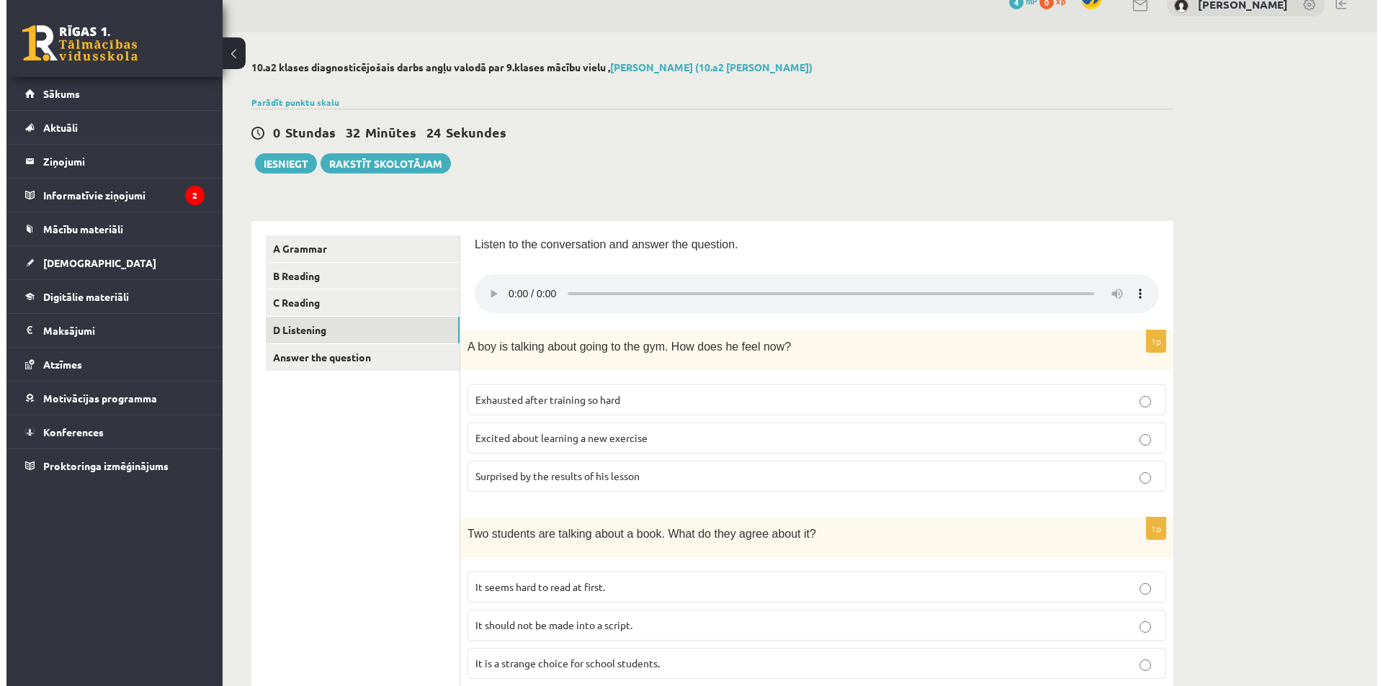
scroll to position [0, 0]
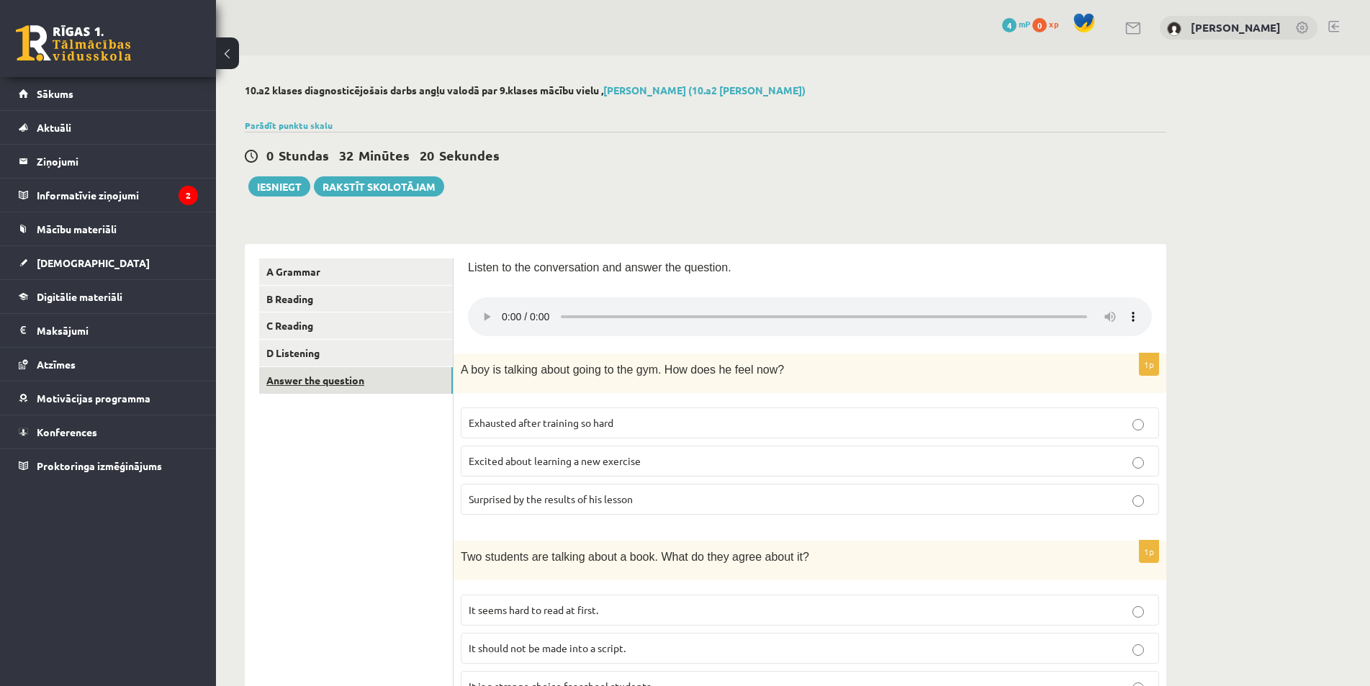
click at [275, 391] on link "Answer the question" at bounding box center [356, 380] width 194 height 27
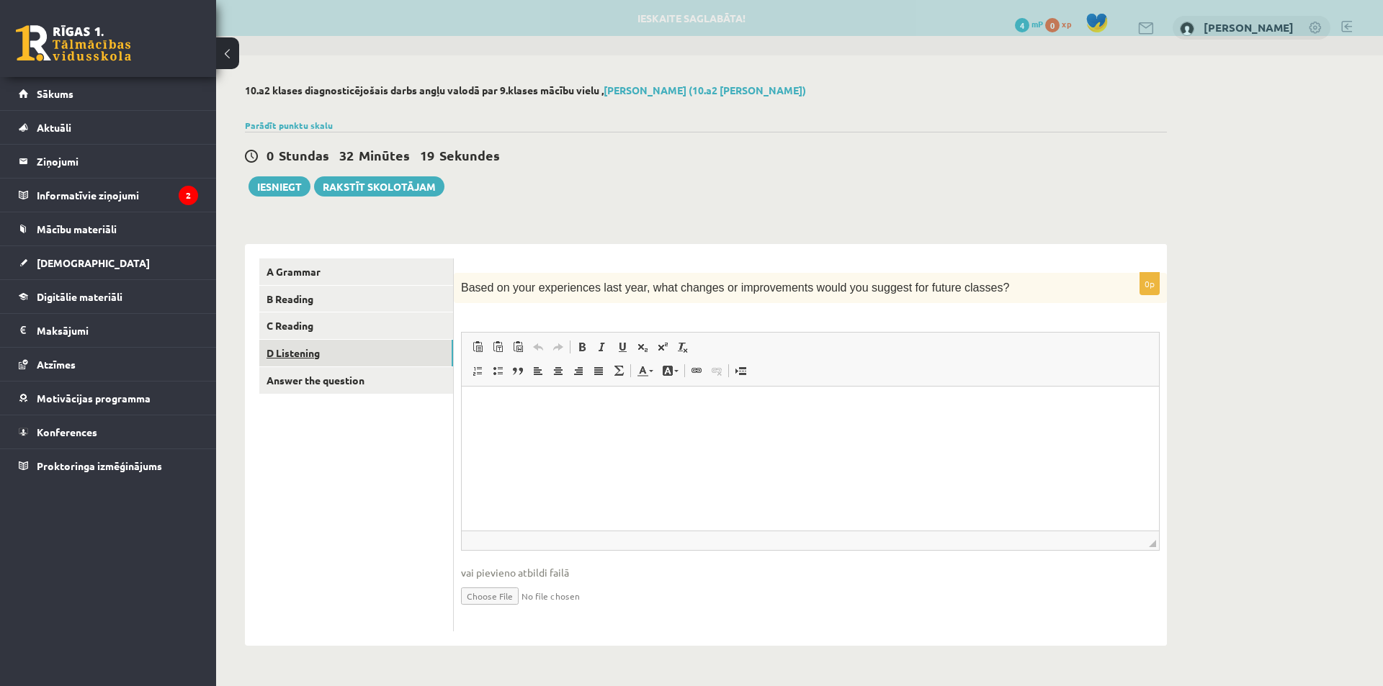
click at [380, 353] on link "D Listening" at bounding box center [356, 353] width 194 height 27
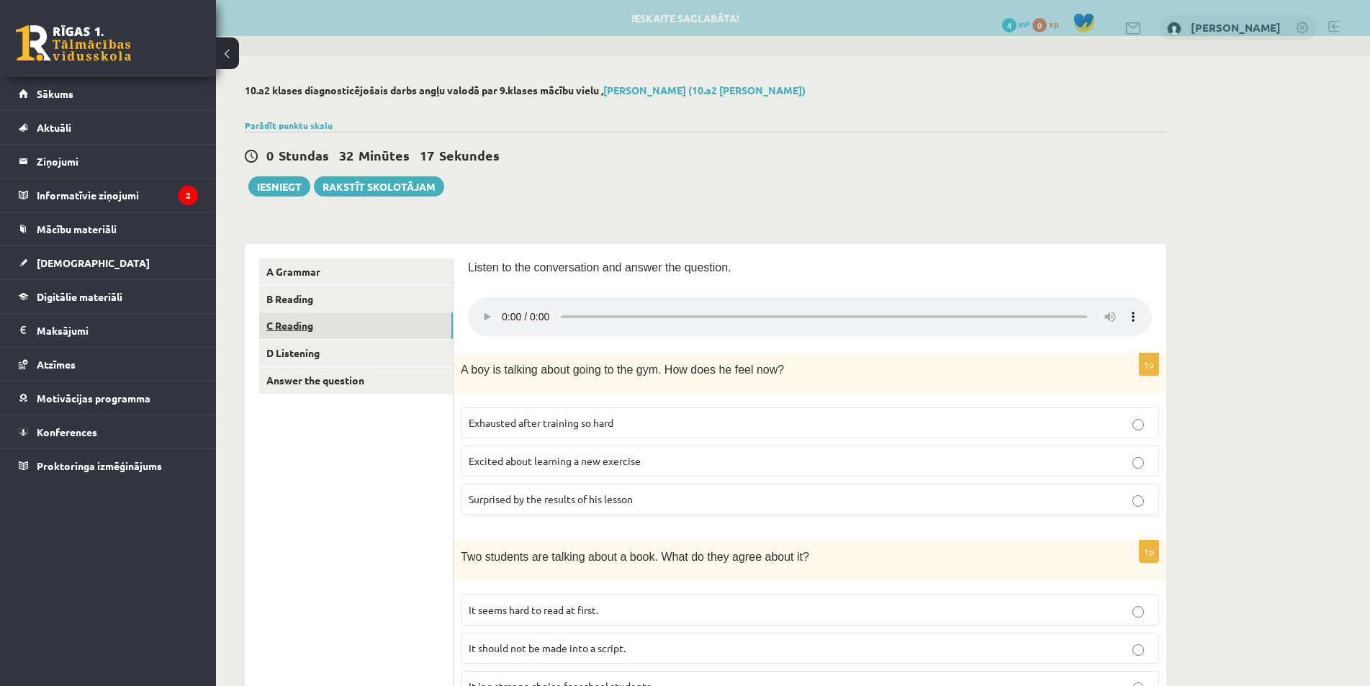
click at [369, 335] on link "C Reading" at bounding box center [356, 326] width 194 height 27
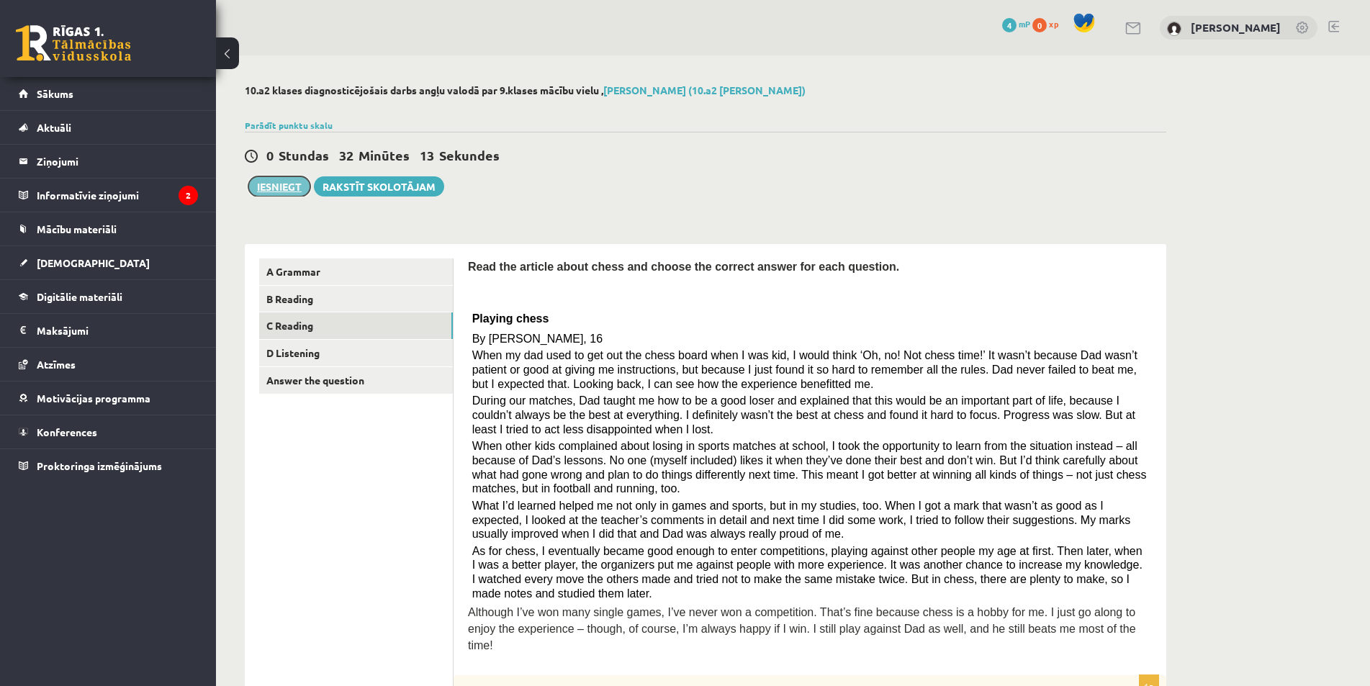
click at [290, 179] on button "Iesniegt" at bounding box center [279, 186] width 62 height 20
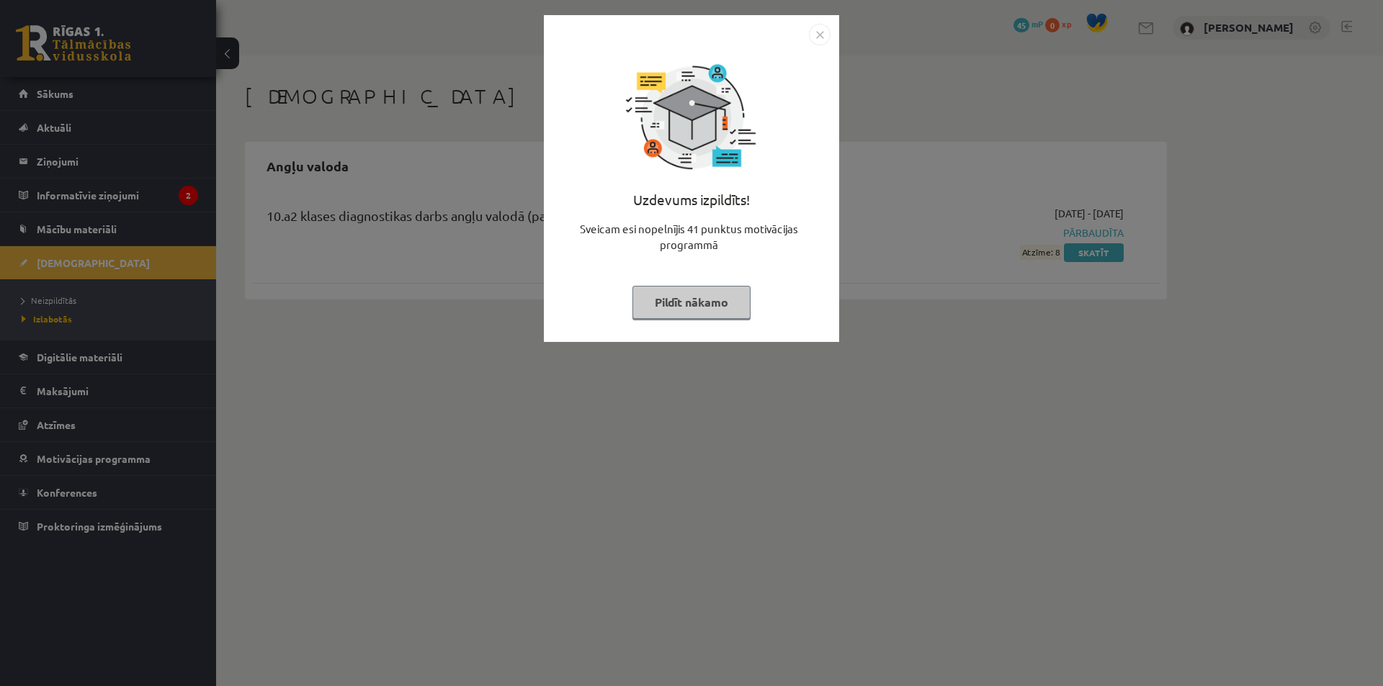
click at [823, 36] on img "Close" at bounding box center [820, 35] width 22 height 22
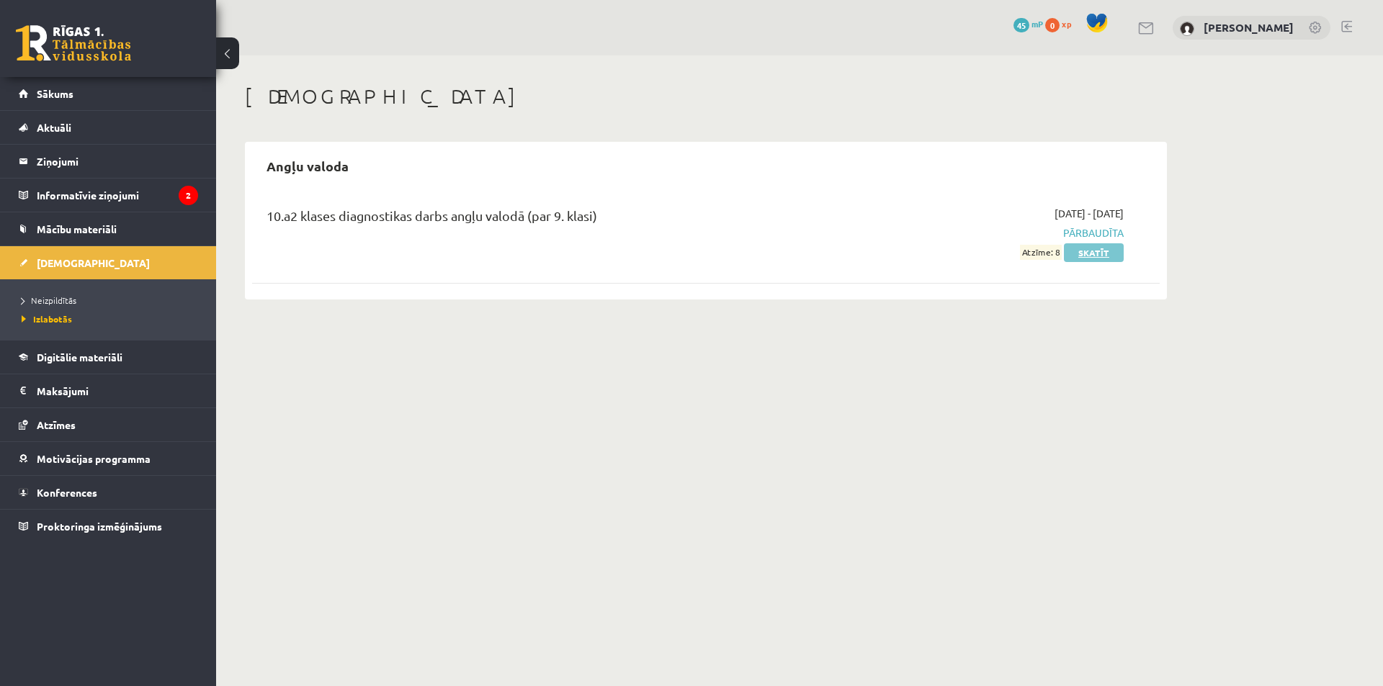
click at [1100, 254] on link "Skatīt" at bounding box center [1094, 252] width 60 height 19
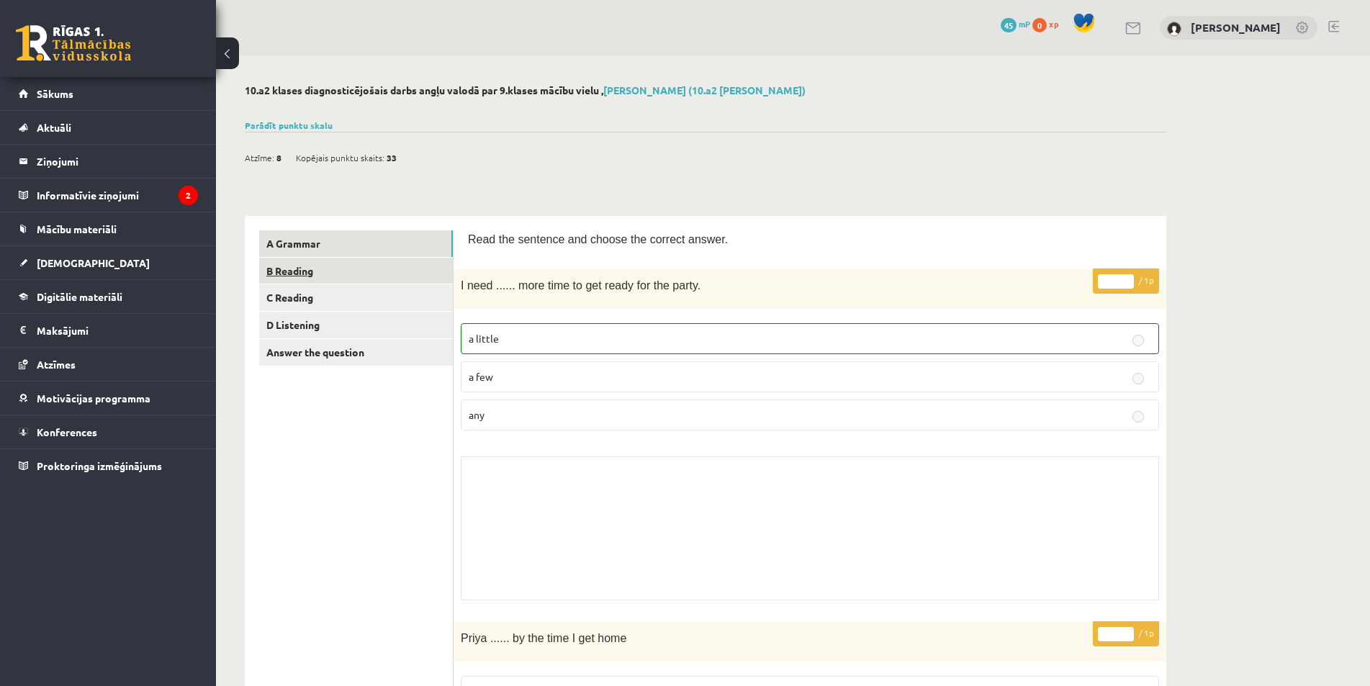
click at [353, 273] on link "B Reading" at bounding box center [356, 271] width 194 height 27
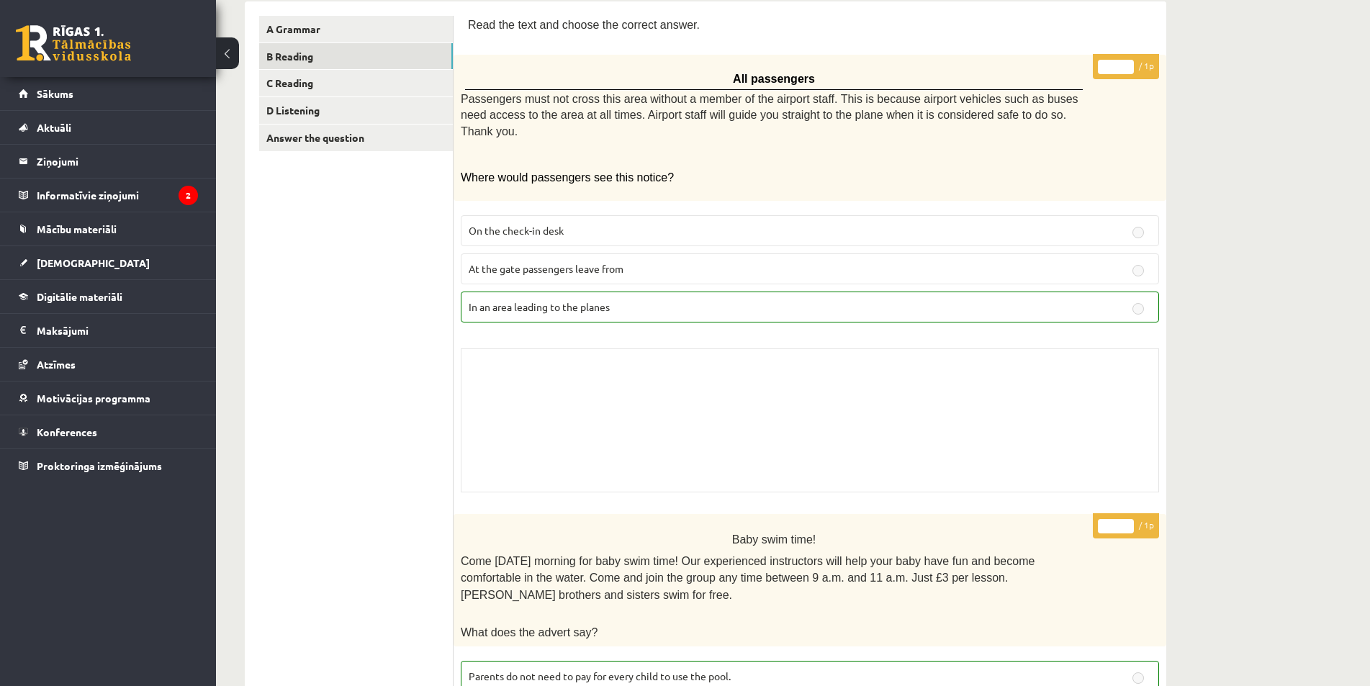
scroll to position [210, 0]
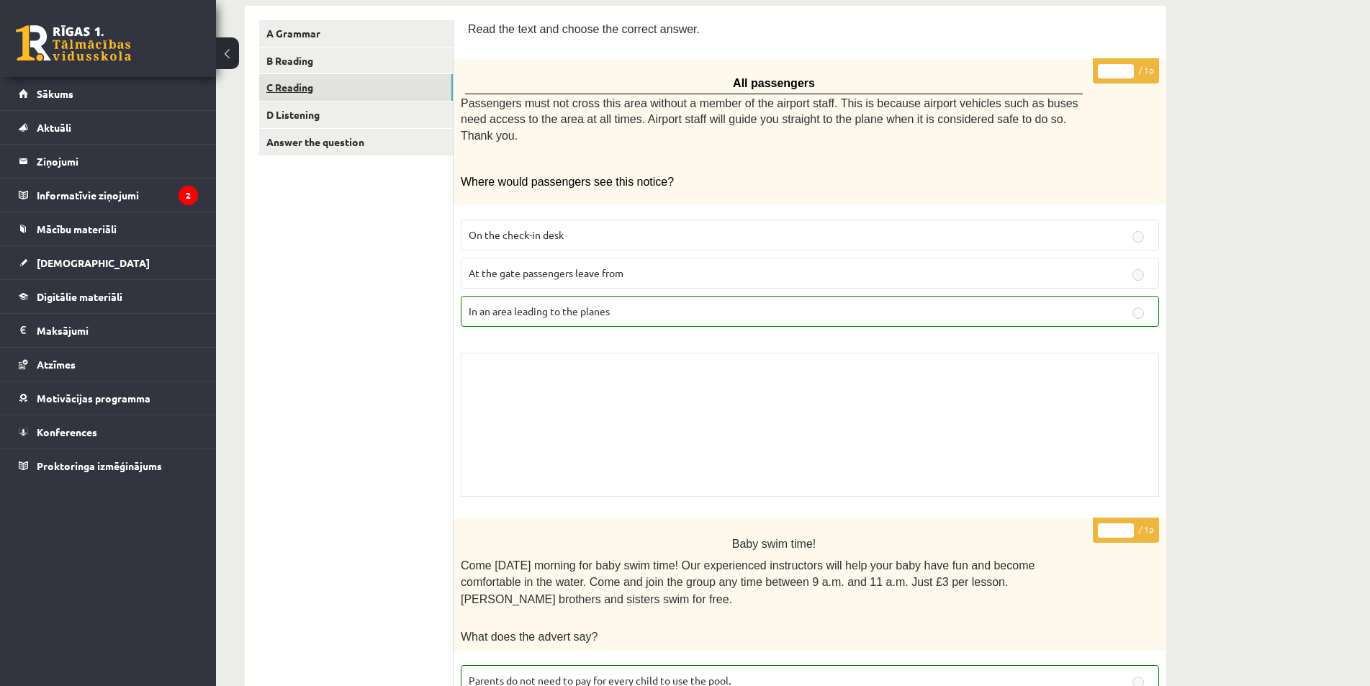
click at [355, 84] on link "C Reading" at bounding box center [356, 87] width 194 height 27
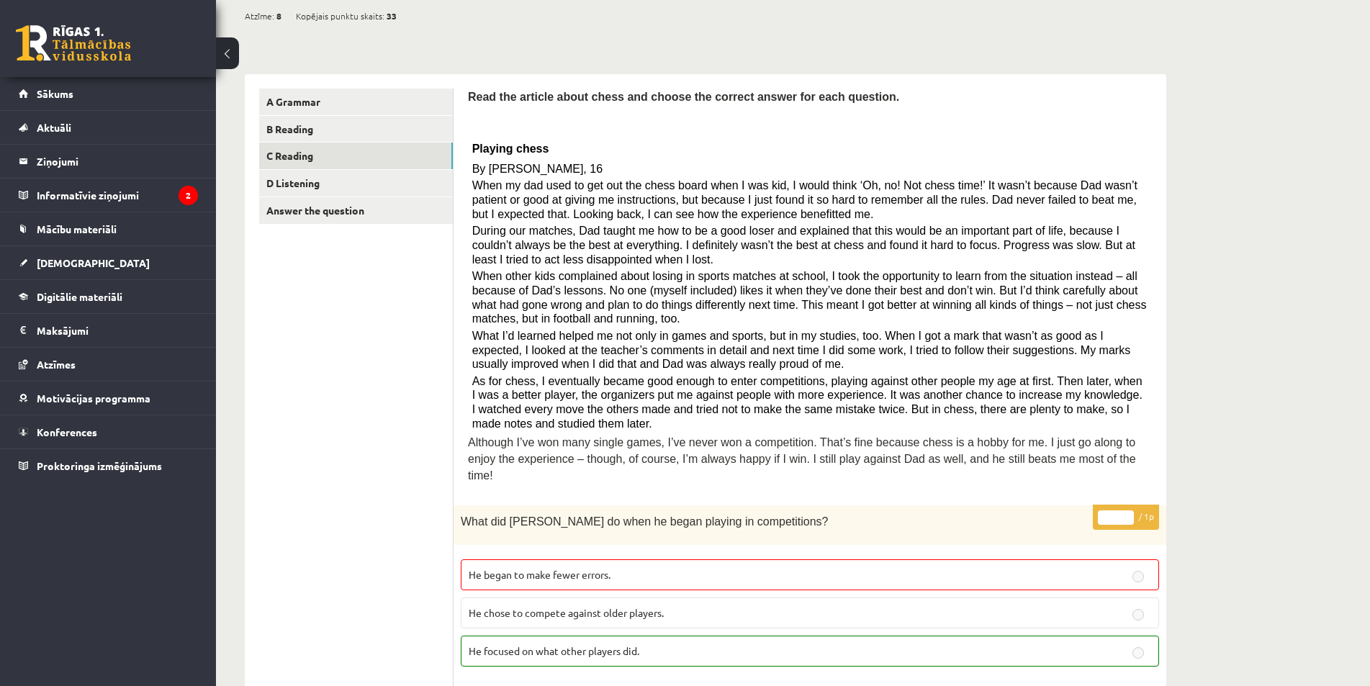
scroll to position [0, 0]
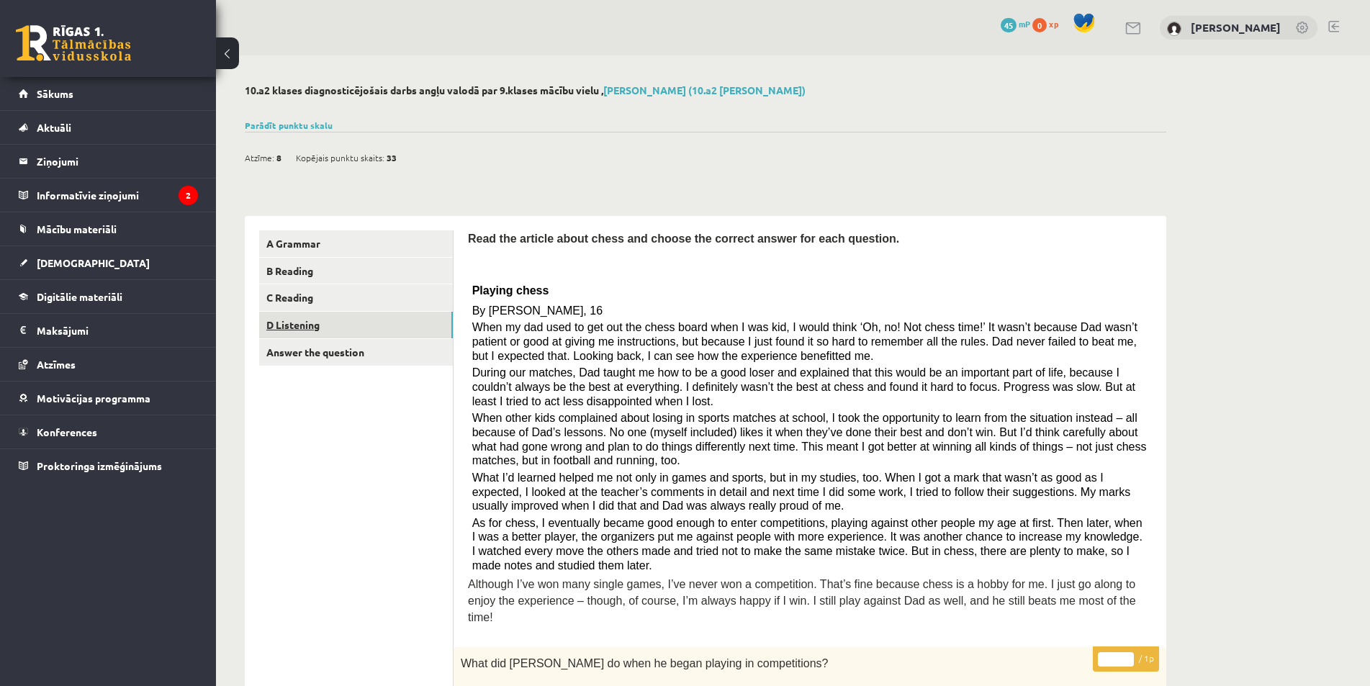
click at [366, 318] on link "D Listening" at bounding box center [356, 325] width 194 height 27
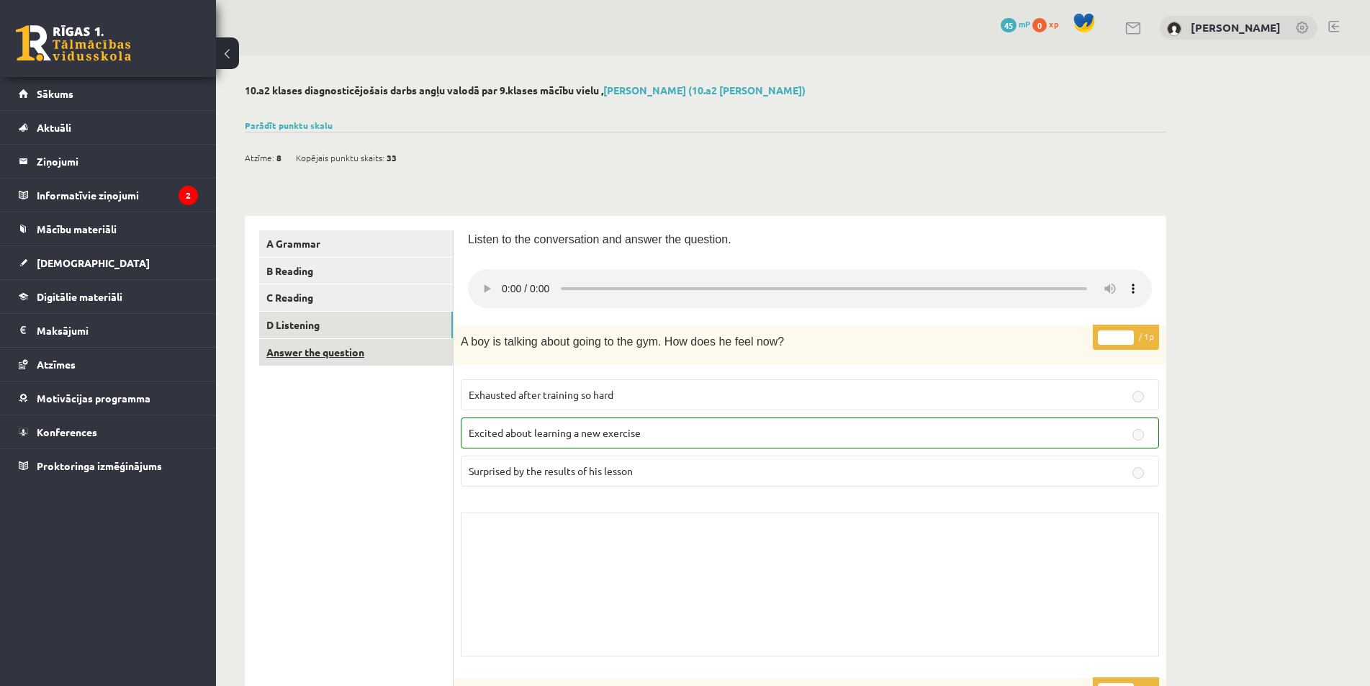
click at [388, 351] on link "Answer the question" at bounding box center [356, 352] width 194 height 27
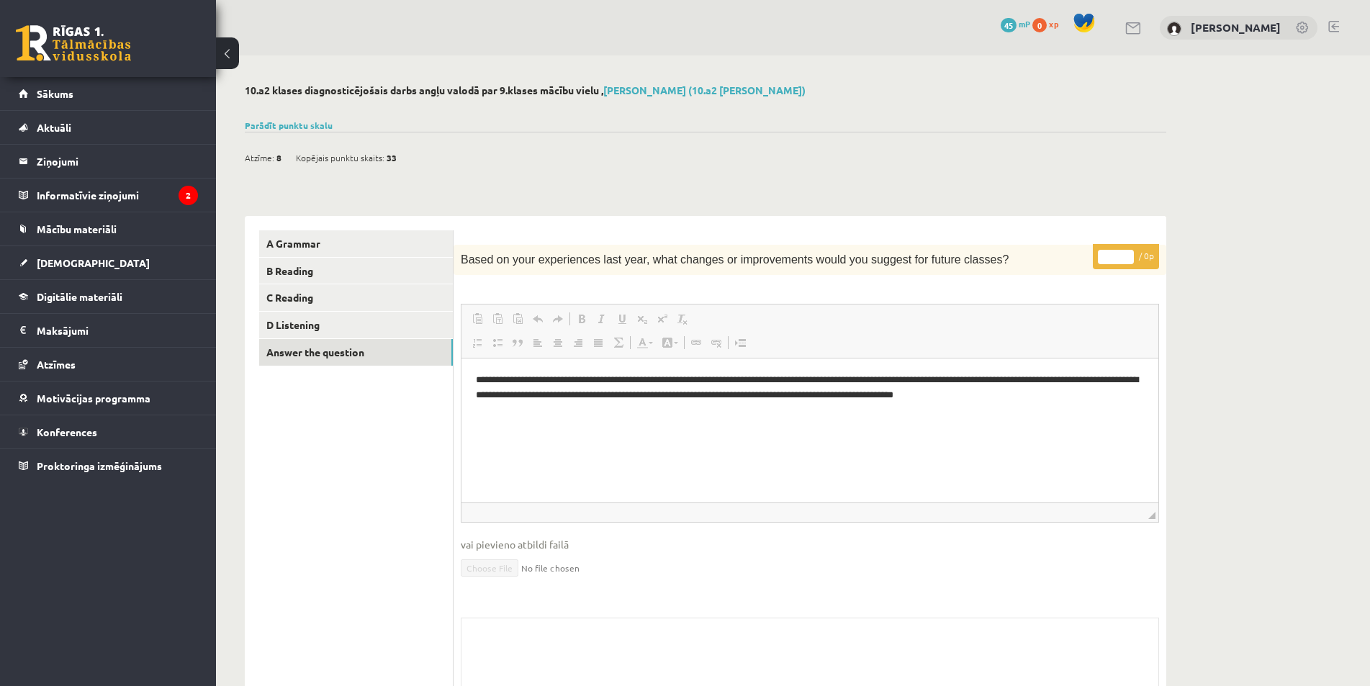
click at [326, 89] on h2 "10.a2 klases diagnosticējošais darbs angļu valodā par 9.klases mācību vielu , S…" at bounding box center [706, 90] width 922 height 12
click at [86, 95] on link "Sākums" at bounding box center [108, 93] width 179 height 33
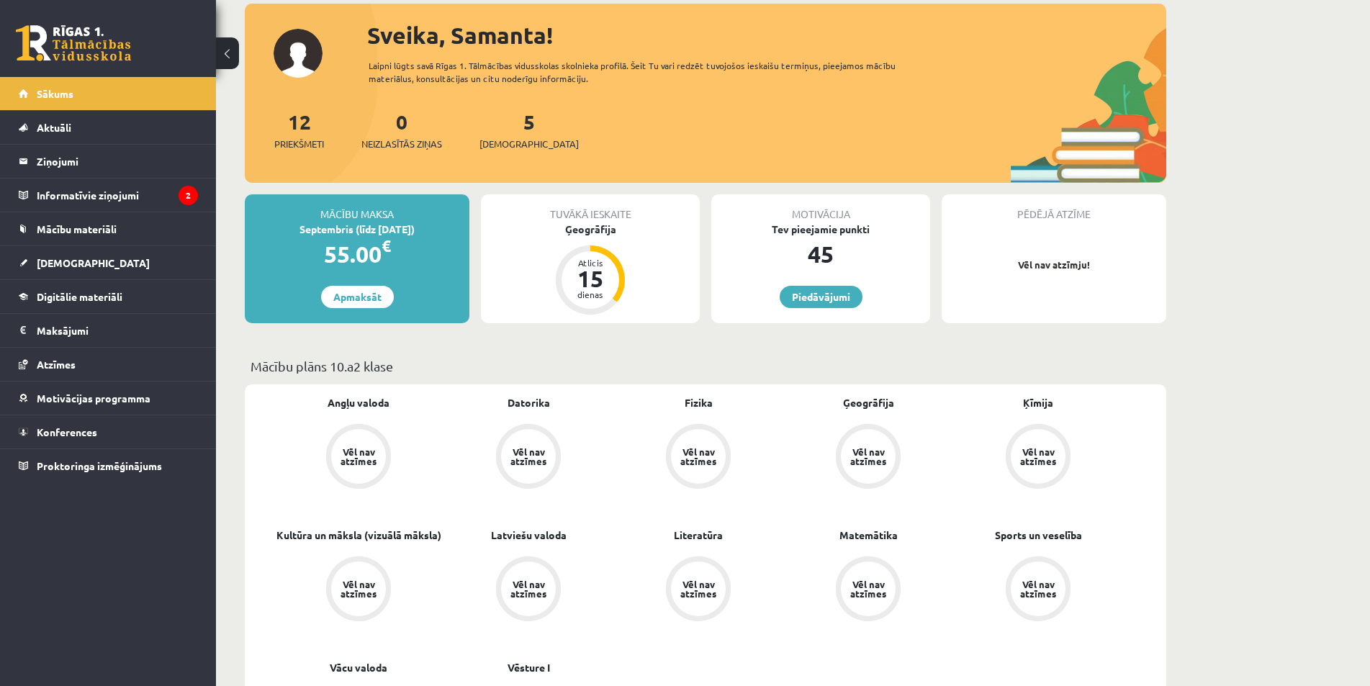
scroll to position [144, 0]
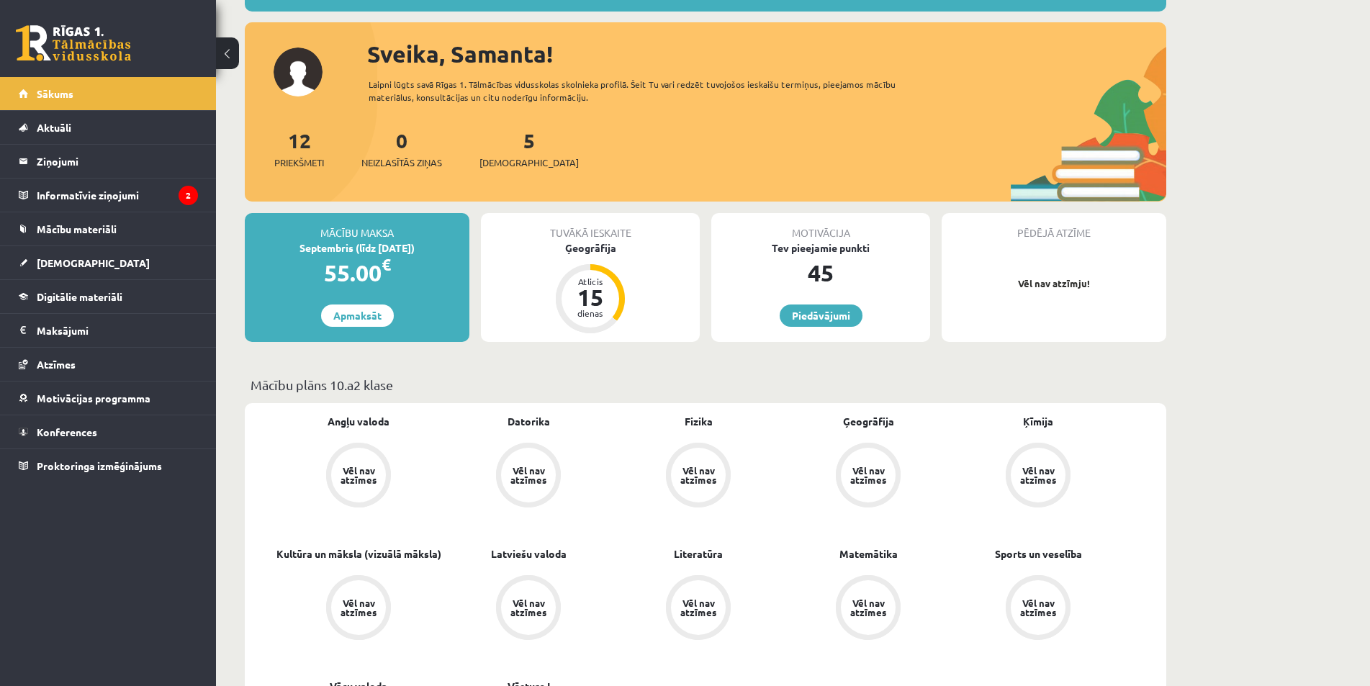
click at [649, 272] on div "Tuvākā ieskaite Ģeogrāfija Atlicis 15 dienas" at bounding box center [590, 277] width 219 height 129
click at [494, 153] on div "5 Ieskaites" at bounding box center [529, 147] width 99 height 45
click at [506, 151] on div "5 Ieskaites" at bounding box center [529, 147] width 99 height 45
click at [512, 164] on span "[DEMOGRAPHIC_DATA]" at bounding box center [529, 163] width 99 height 14
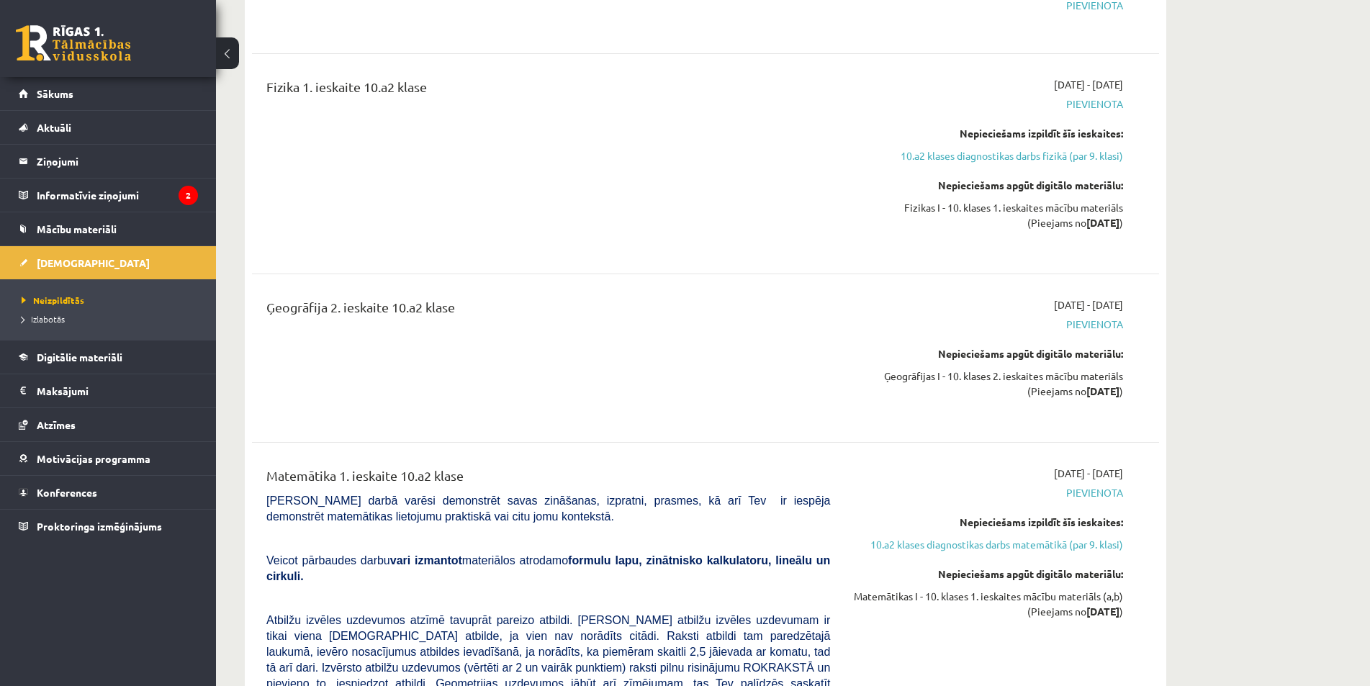
scroll to position [2665, 0]
